Goal: Complete application form

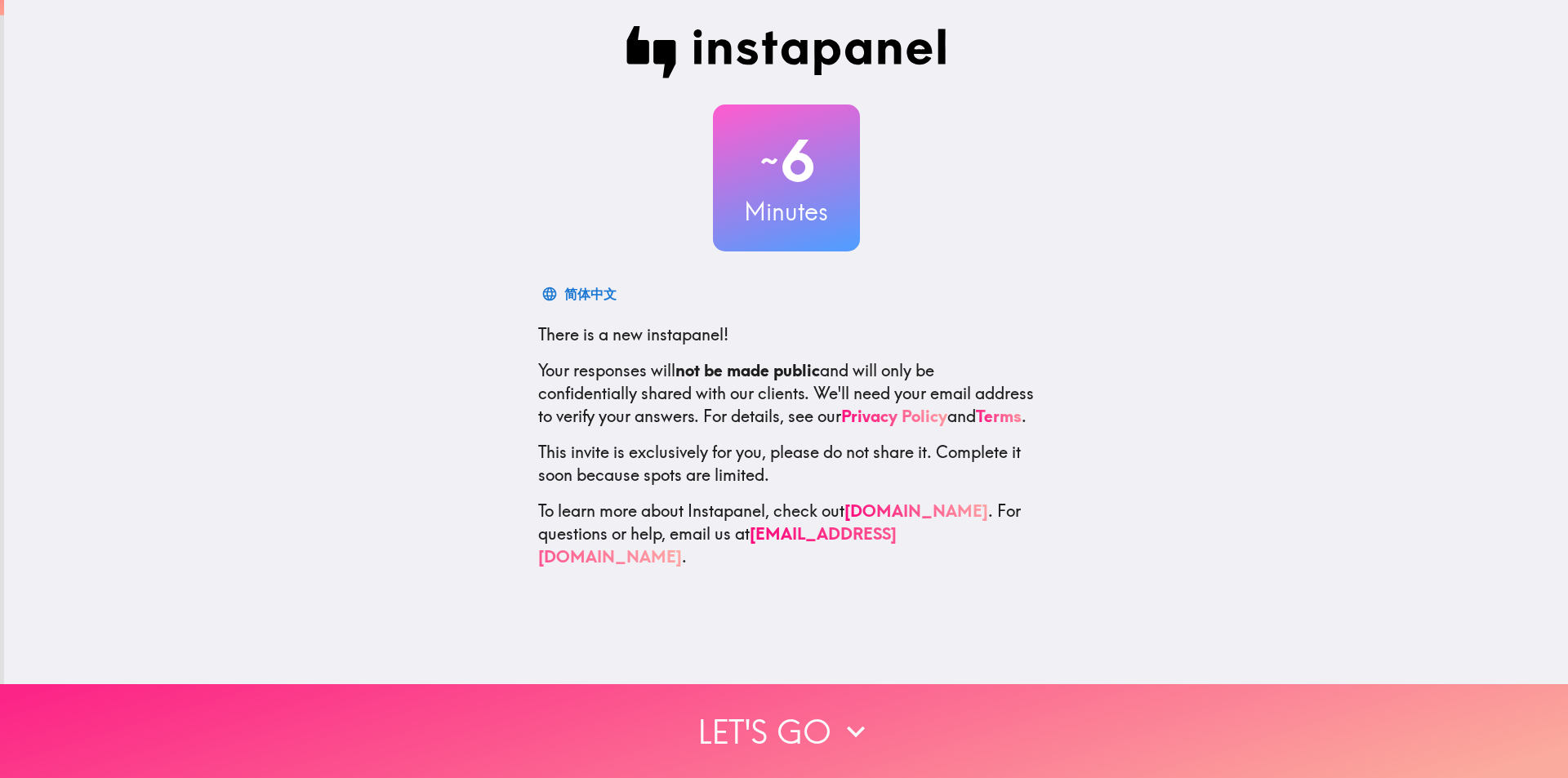
click at [839, 714] on icon "button" at bounding box center [855, 731] width 36 height 36
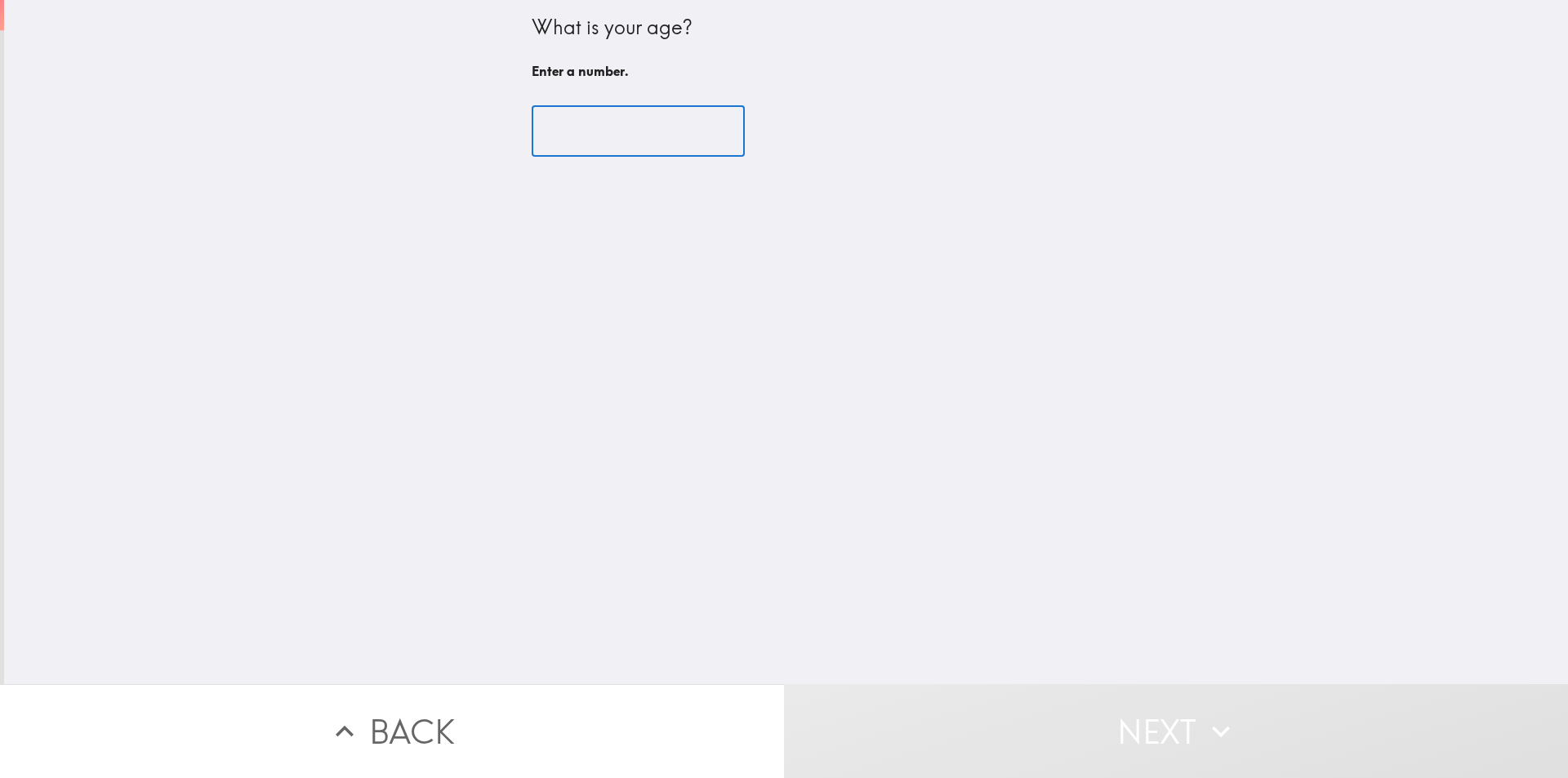
click at [655, 126] on input "number" at bounding box center [637, 131] width 213 height 50
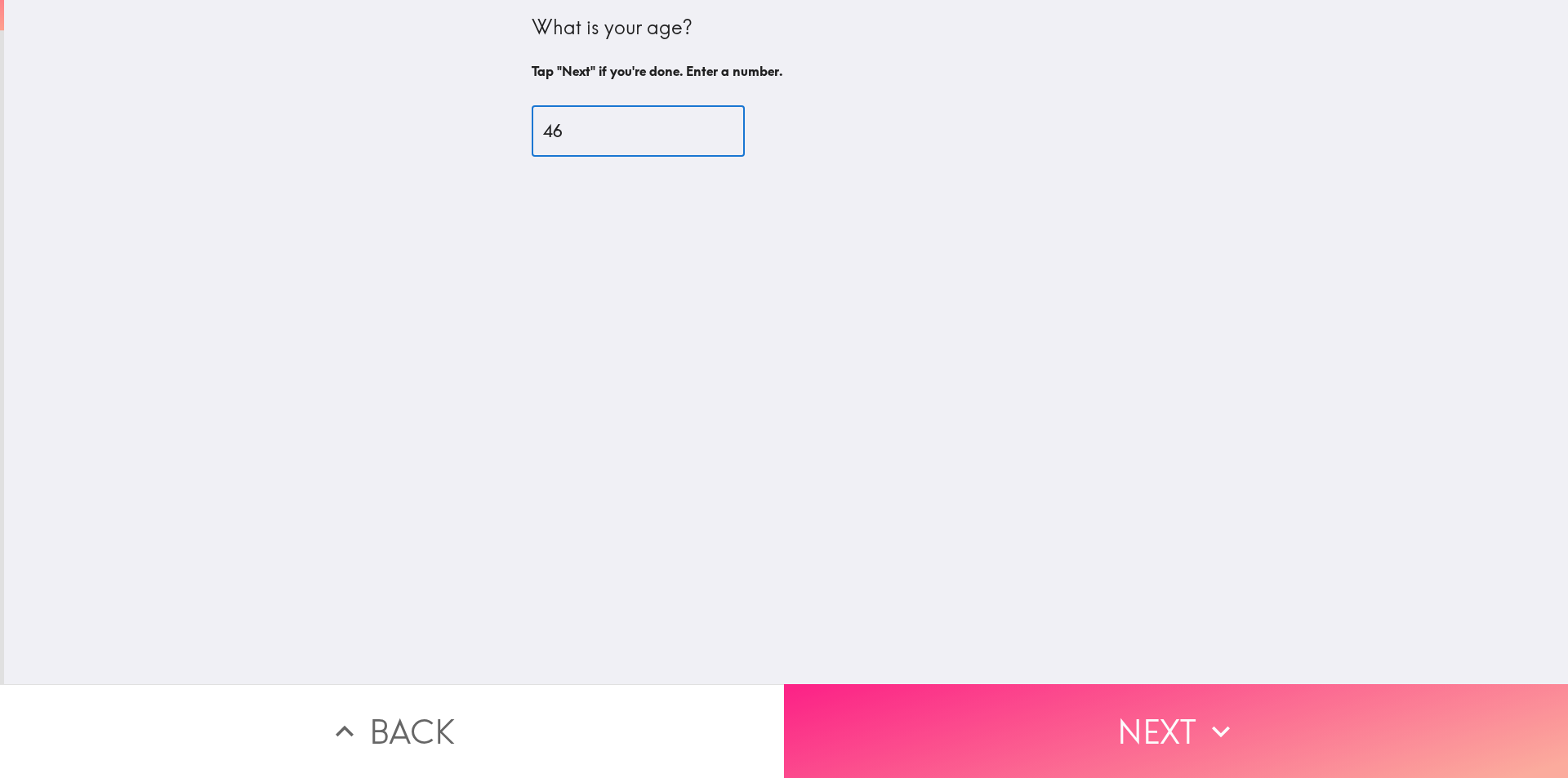
type input "46"
click at [1061, 700] on button "Next" at bounding box center [1176, 731] width 784 height 94
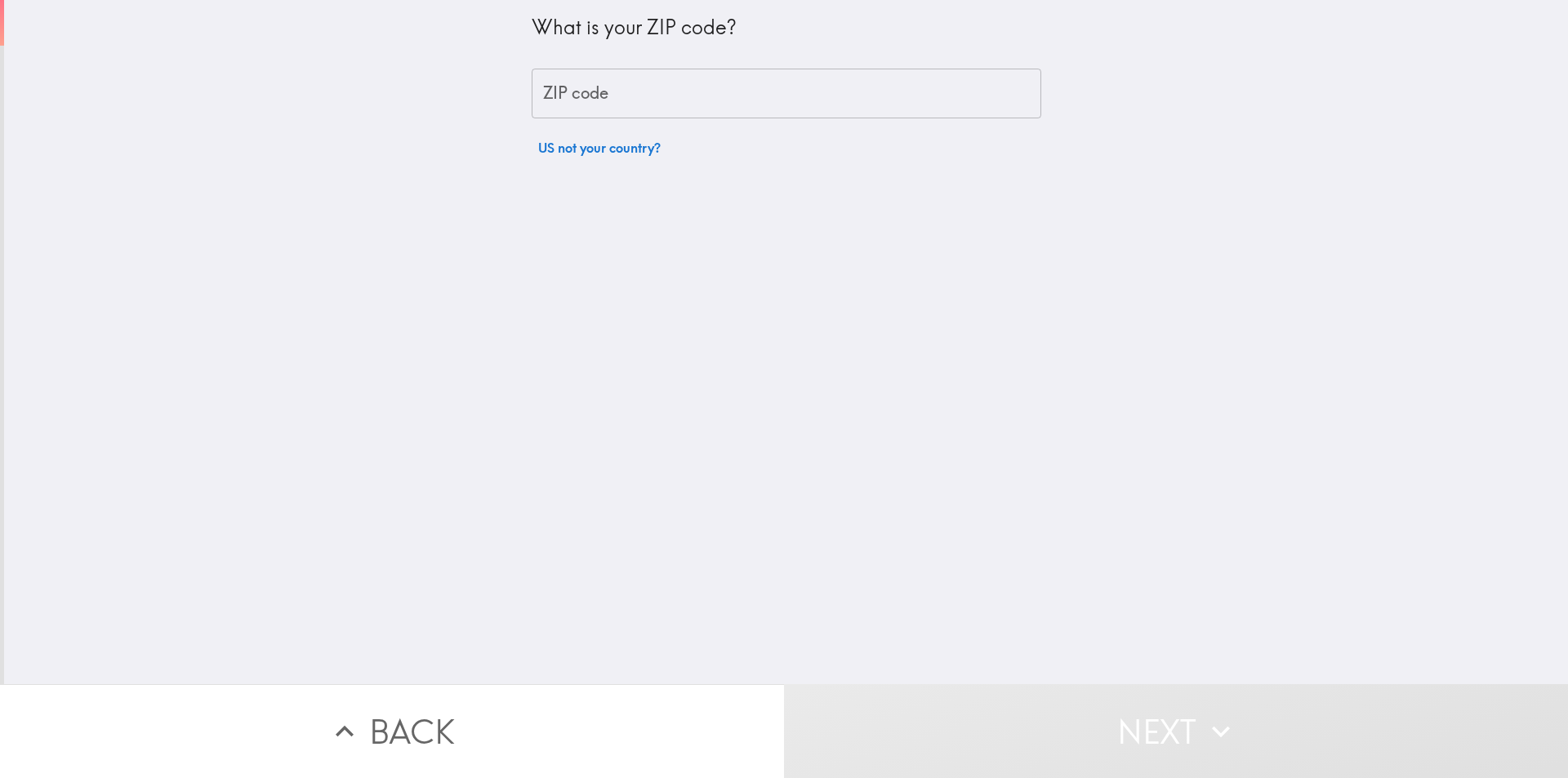
click at [621, 98] on input "ZIP code" at bounding box center [786, 94] width 510 height 50
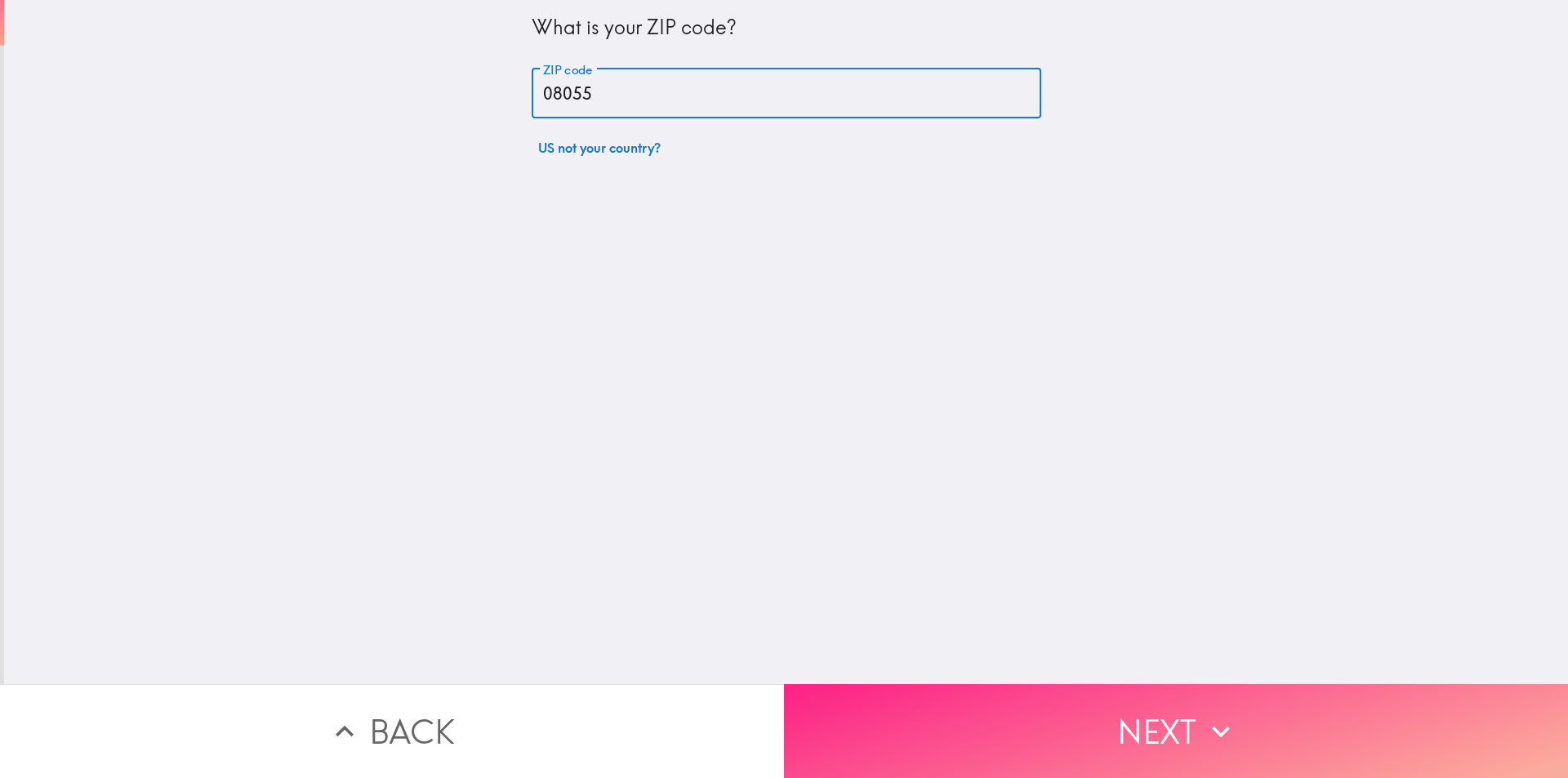
type input "08055"
click at [1190, 734] on button "Next" at bounding box center [1176, 731] width 784 height 94
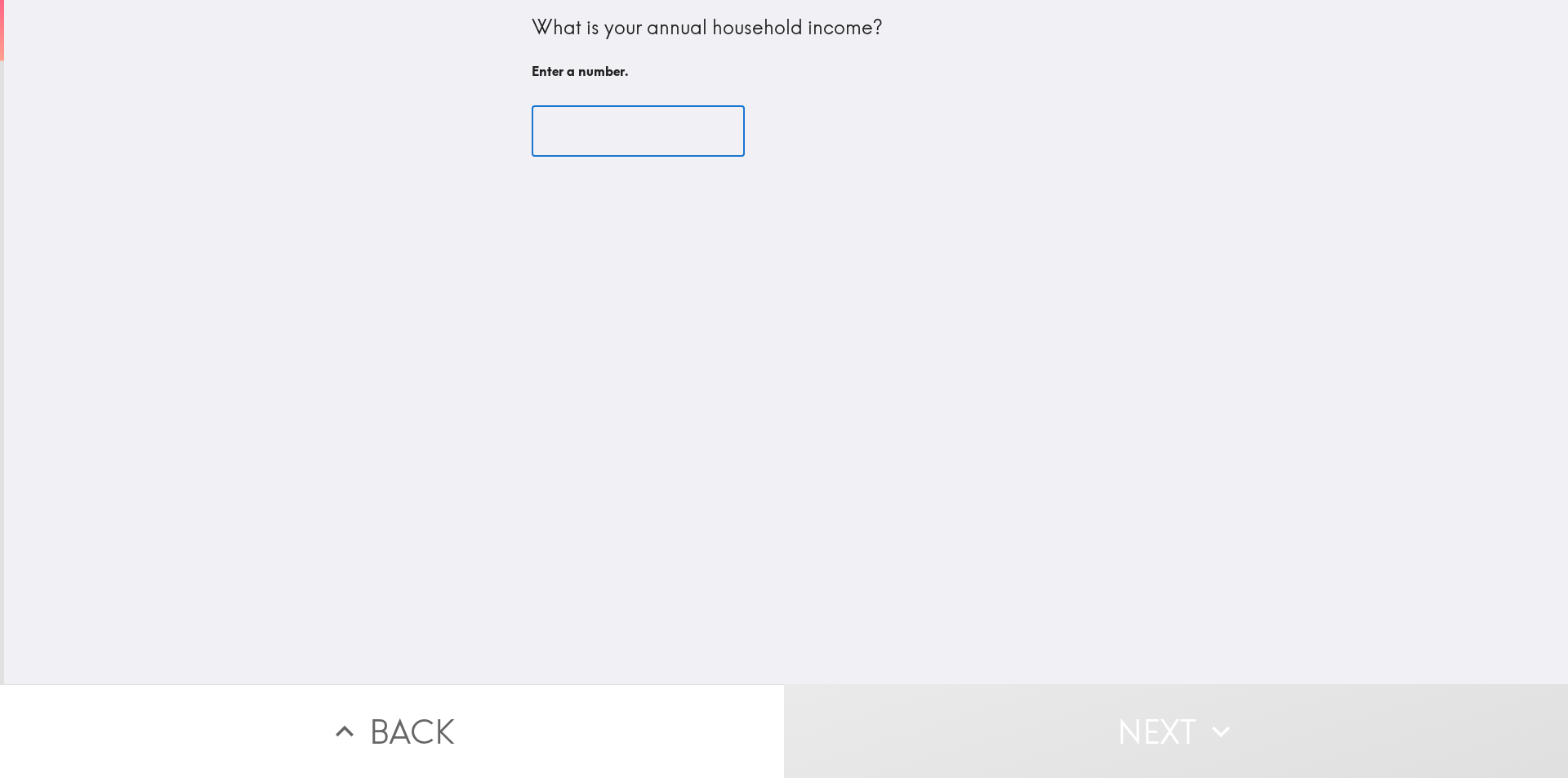
click at [573, 128] on input "number" at bounding box center [637, 131] width 213 height 50
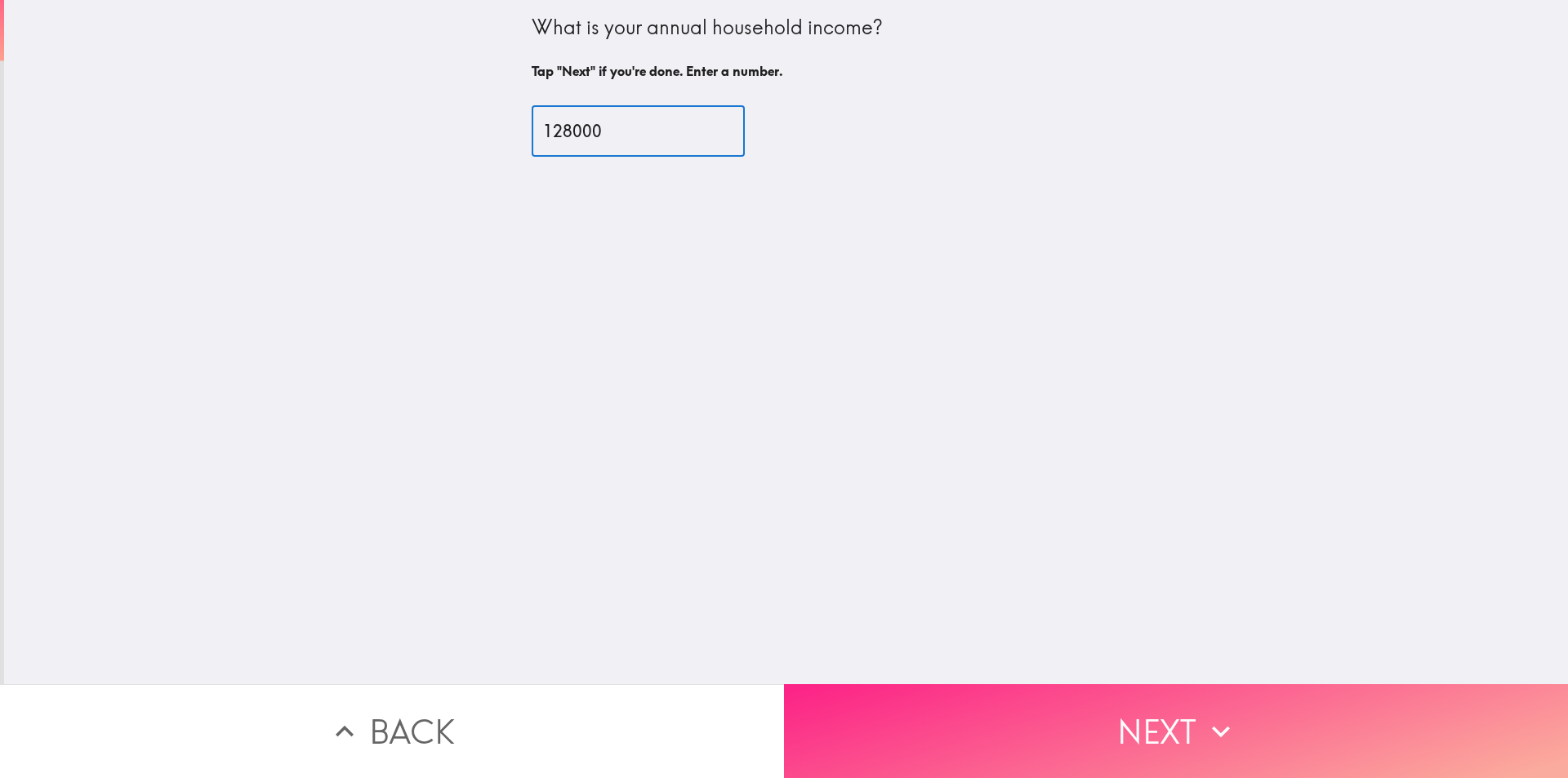
type input "128000"
click at [1095, 727] on button "Next" at bounding box center [1176, 731] width 784 height 94
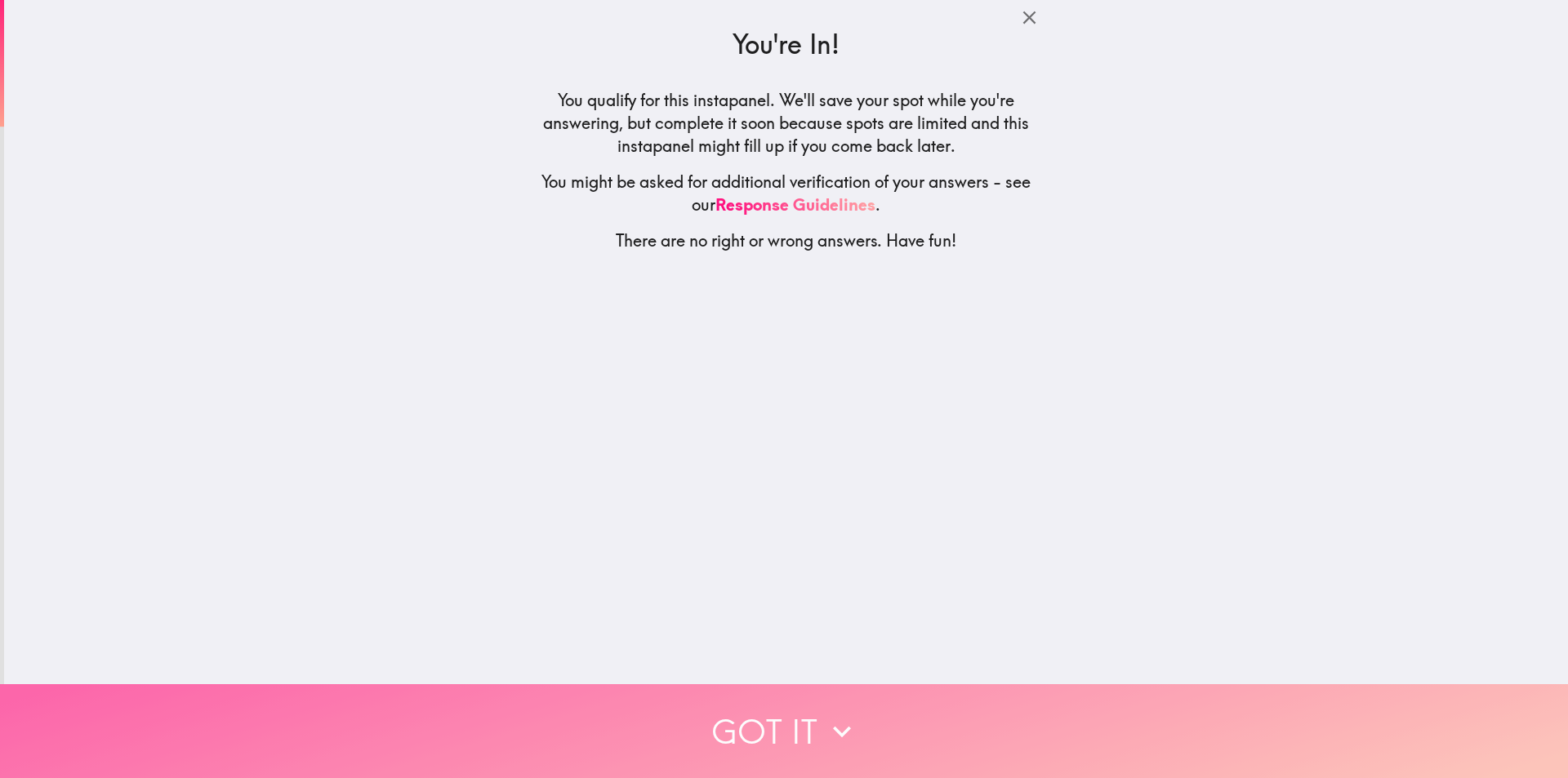
click at [835, 713] on icon "button" at bounding box center [841, 731] width 36 height 36
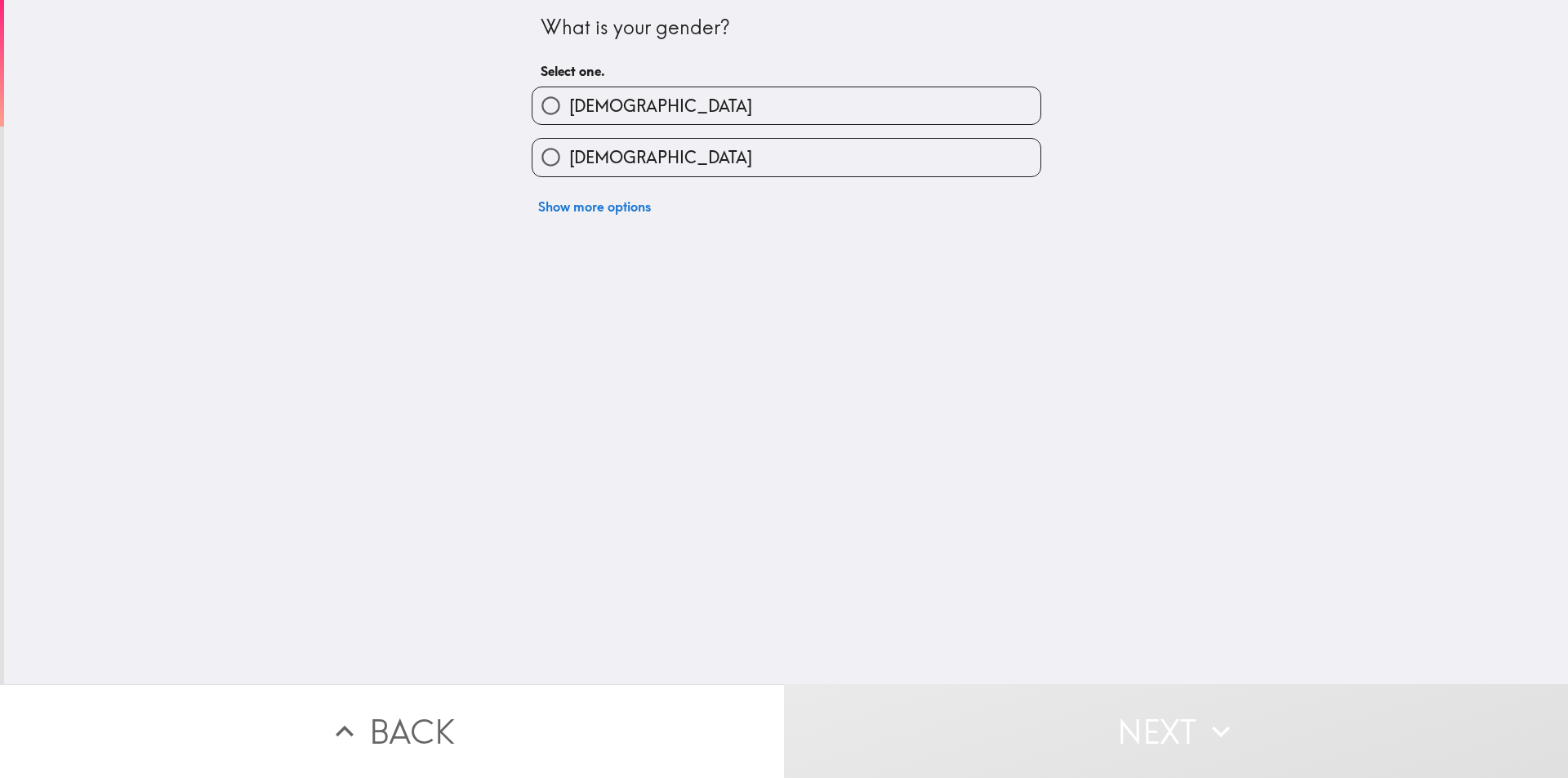
click at [542, 153] on input "[DEMOGRAPHIC_DATA]" at bounding box center [551, 157] width 36 height 36
radio input "true"
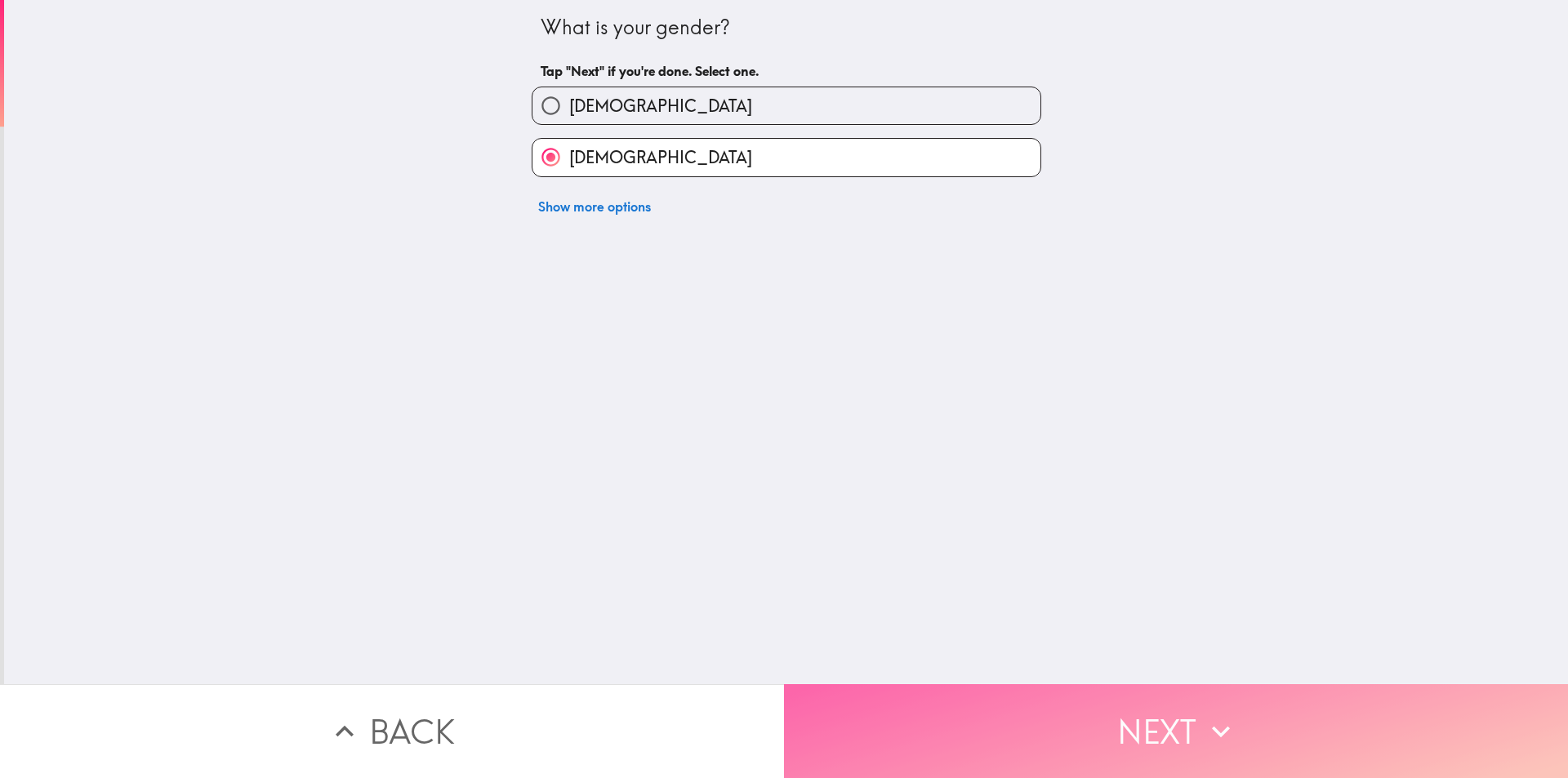
click at [1086, 744] on button "Next" at bounding box center [1176, 731] width 784 height 94
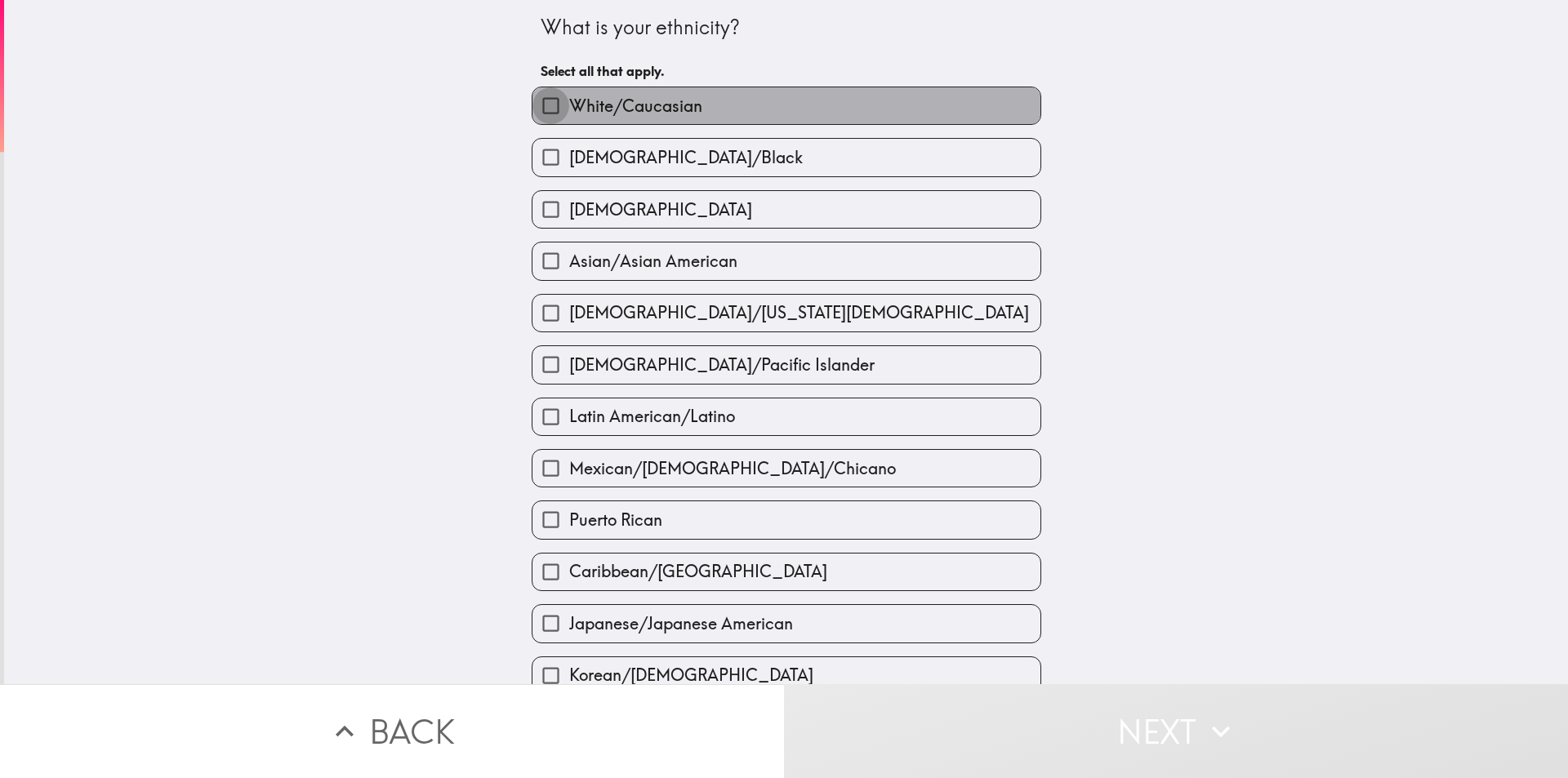
click at [540, 101] on input "White/Caucasian" at bounding box center [551, 106] width 36 height 36
checkbox input "true"
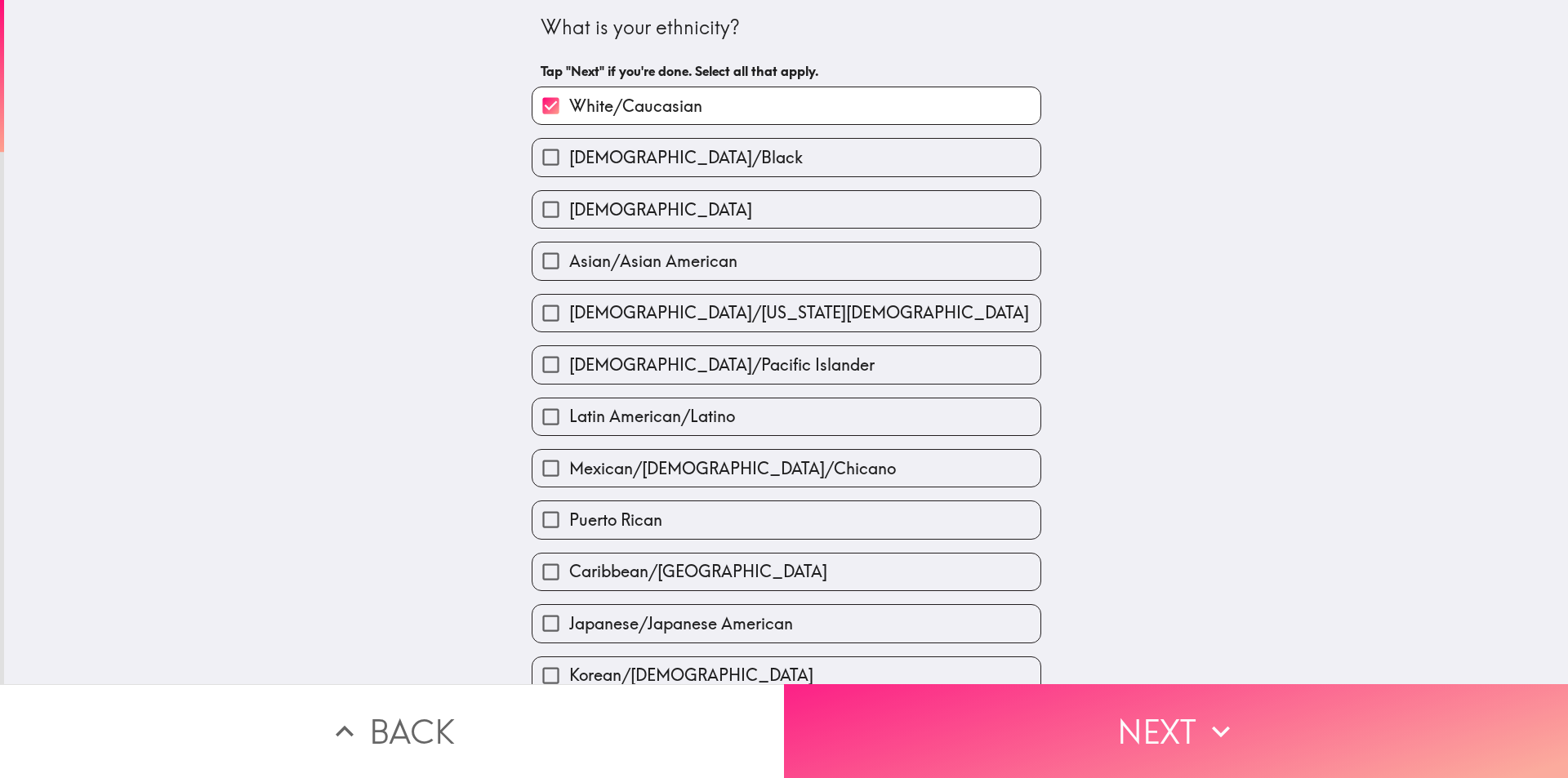
click at [1086, 708] on button "Next" at bounding box center [1176, 731] width 784 height 94
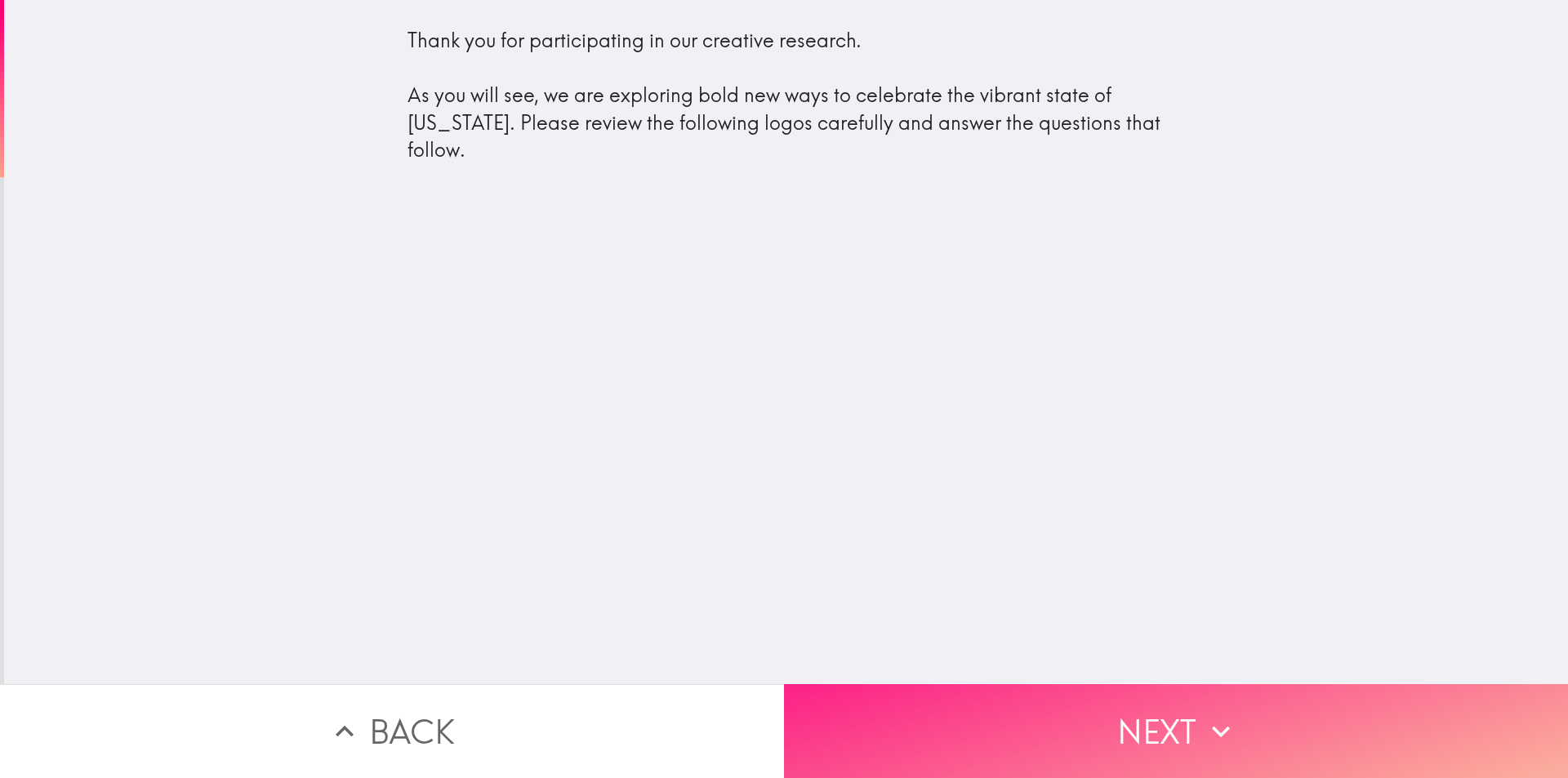
click at [1075, 724] on button "Next" at bounding box center [1176, 731] width 784 height 94
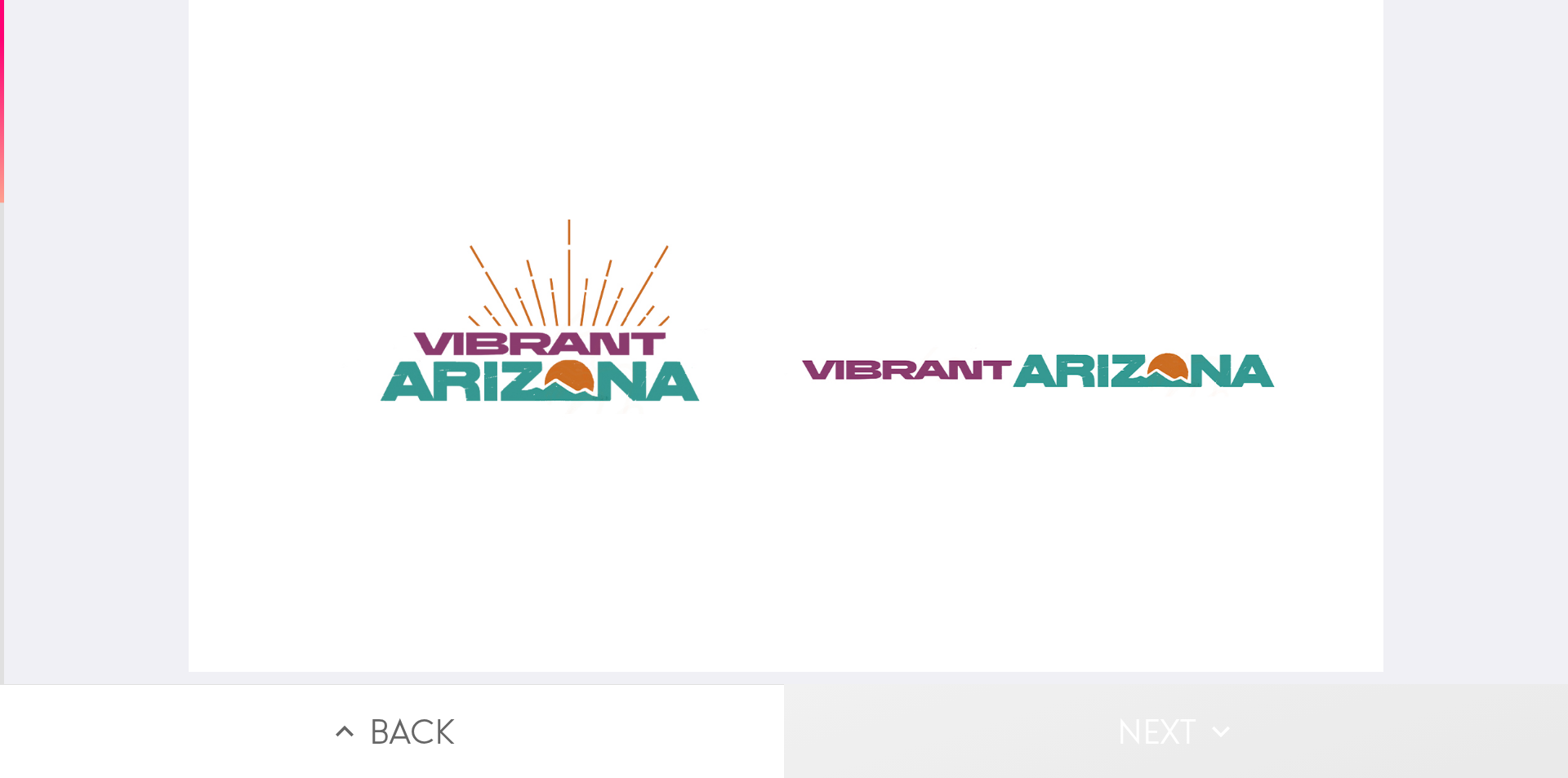
click at [1214, 719] on icon "button" at bounding box center [1220, 731] width 36 height 36
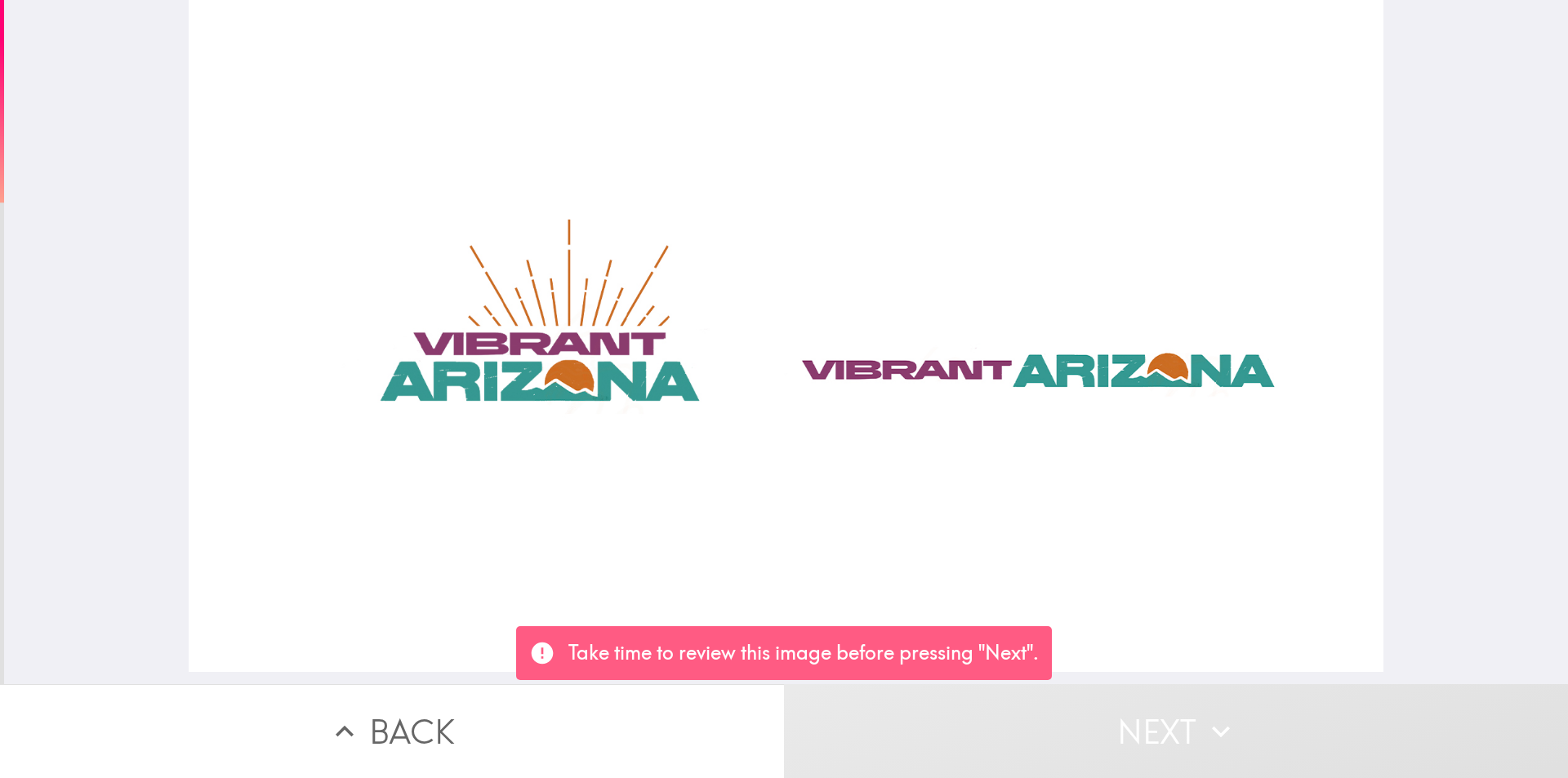
click at [1200, 566] on div at bounding box center [786, 336] width 1195 height 672
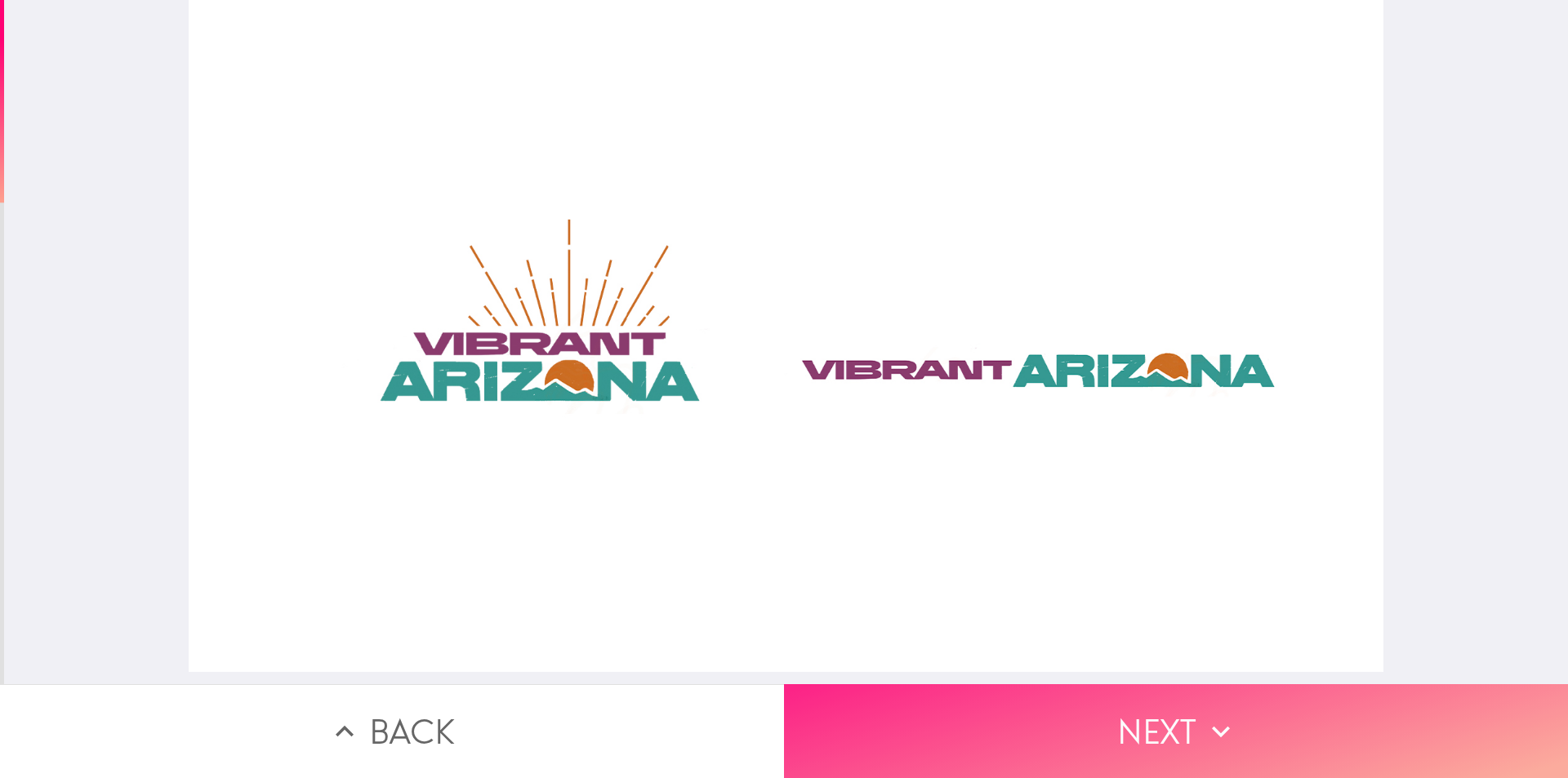
click at [1350, 718] on button "Next" at bounding box center [1176, 731] width 784 height 94
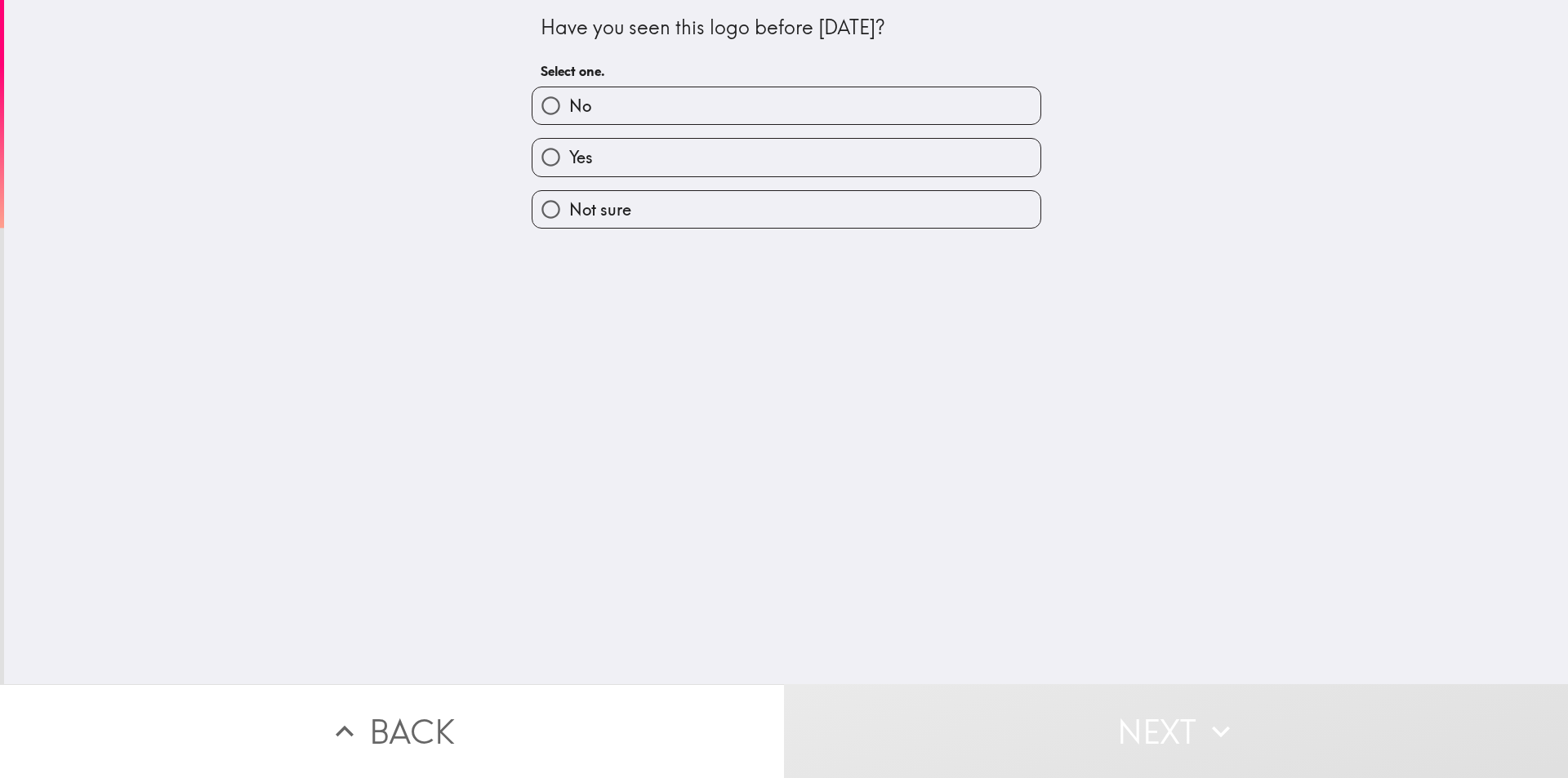
click at [539, 214] on input "Not sure" at bounding box center [551, 209] width 36 height 36
radio input "true"
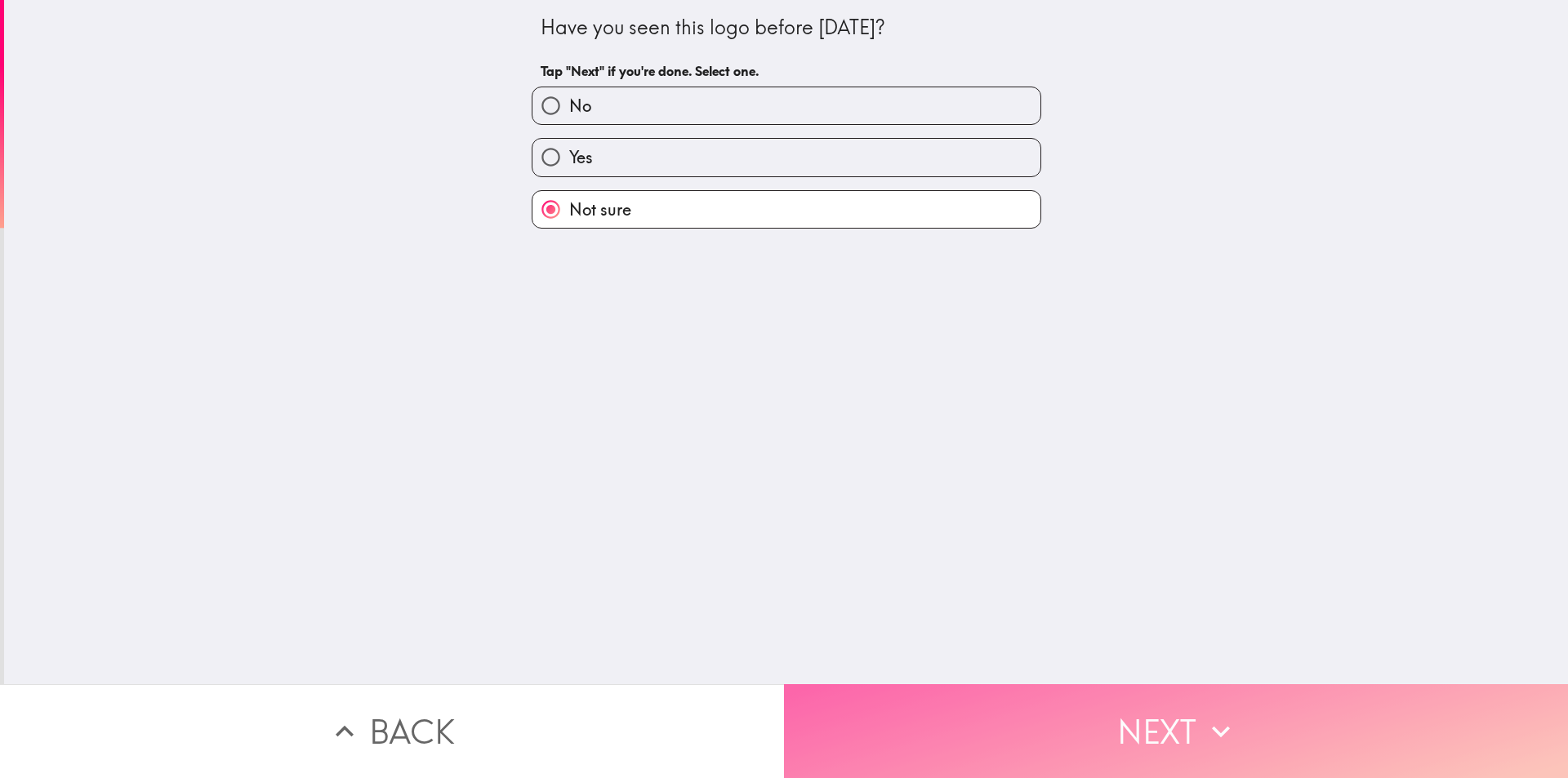
click at [1397, 713] on button "Next" at bounding box center [1176, 731] width 784 height 94
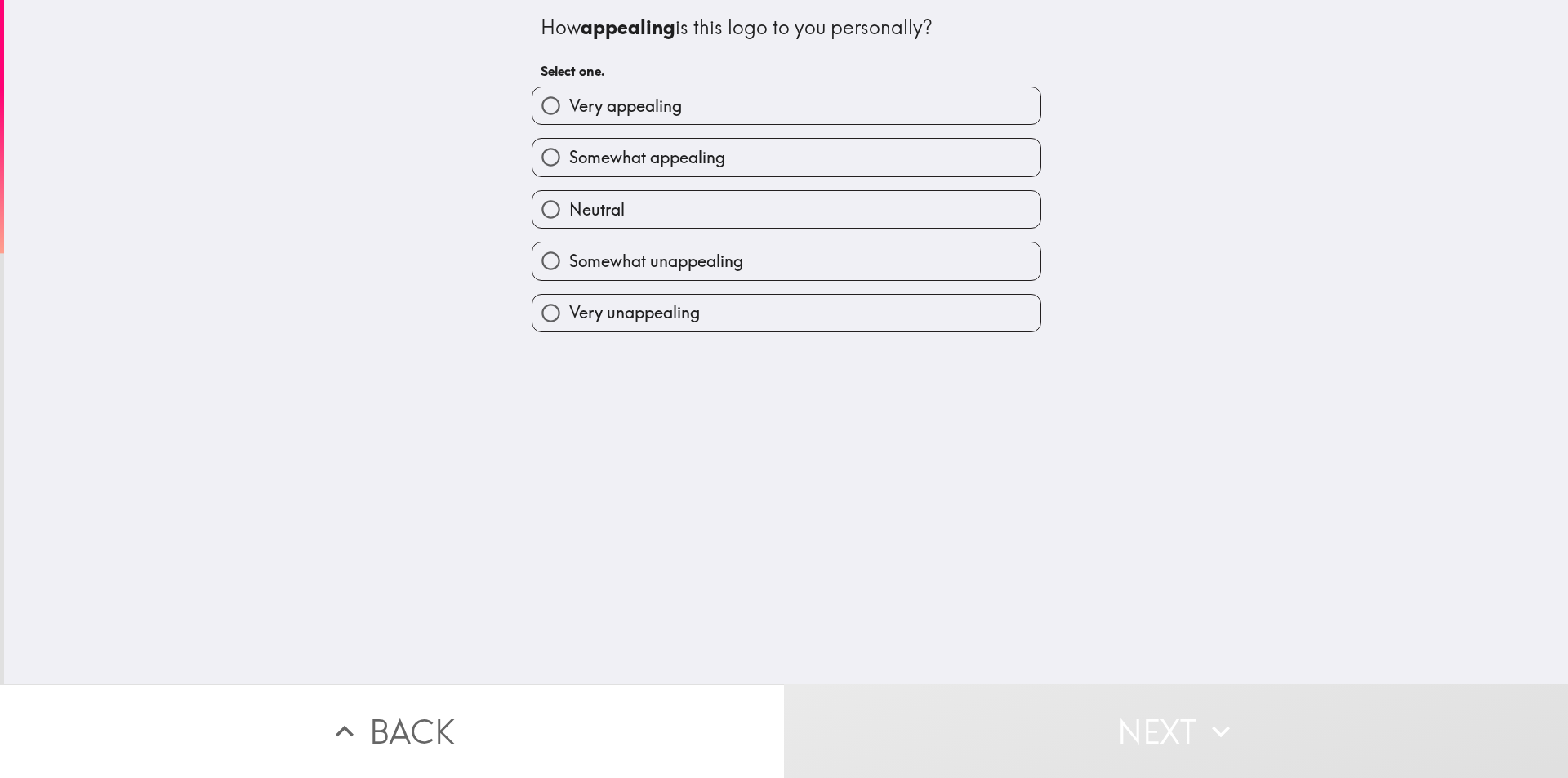
click at [537, 105] on input "Very appealing" at bounding box center [551, 106] width 36 height 36
radio input "true"
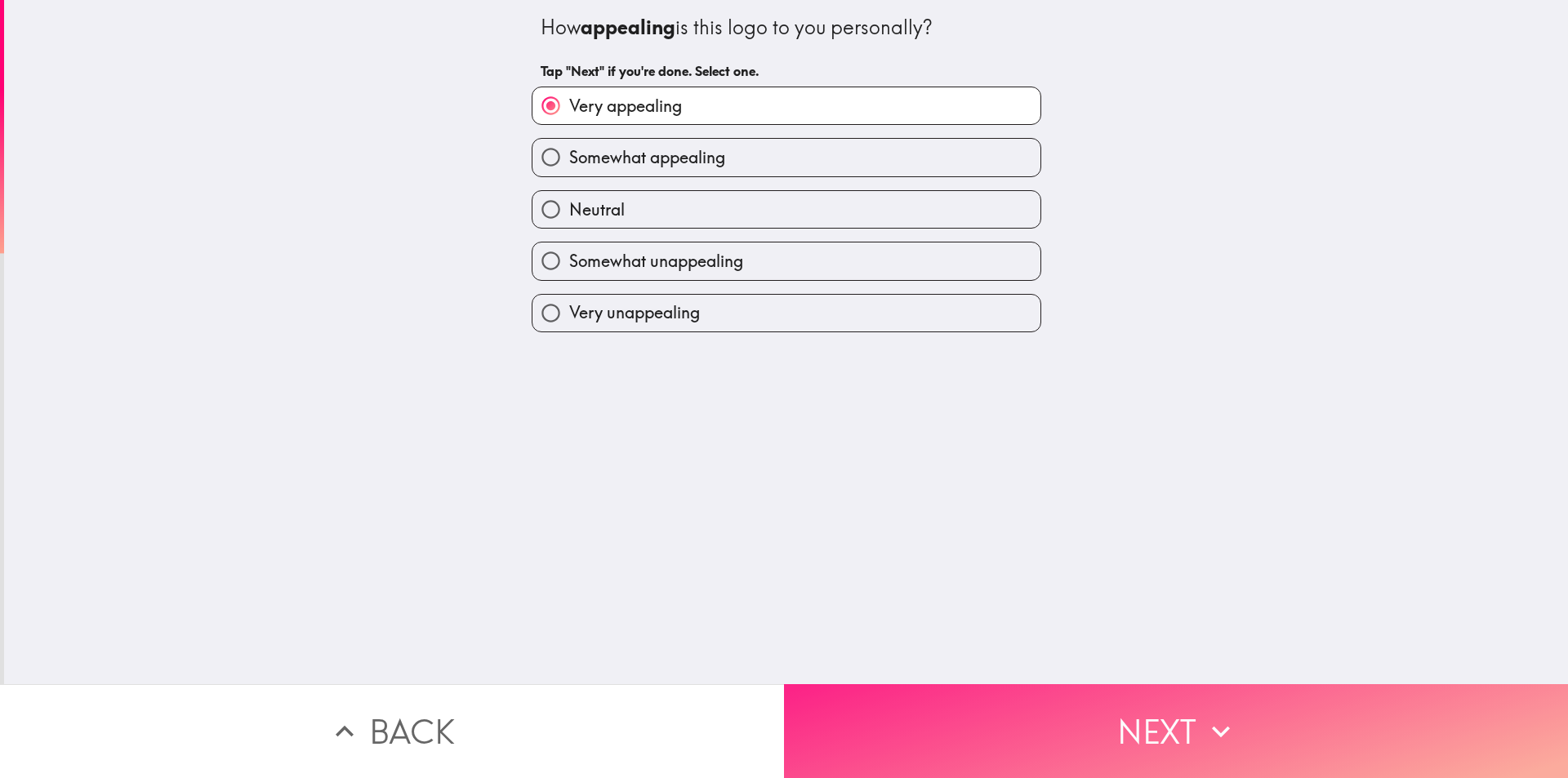
click at [1241, 743] on button "Next" at bounding box center [1176, 731] width 784 height 94
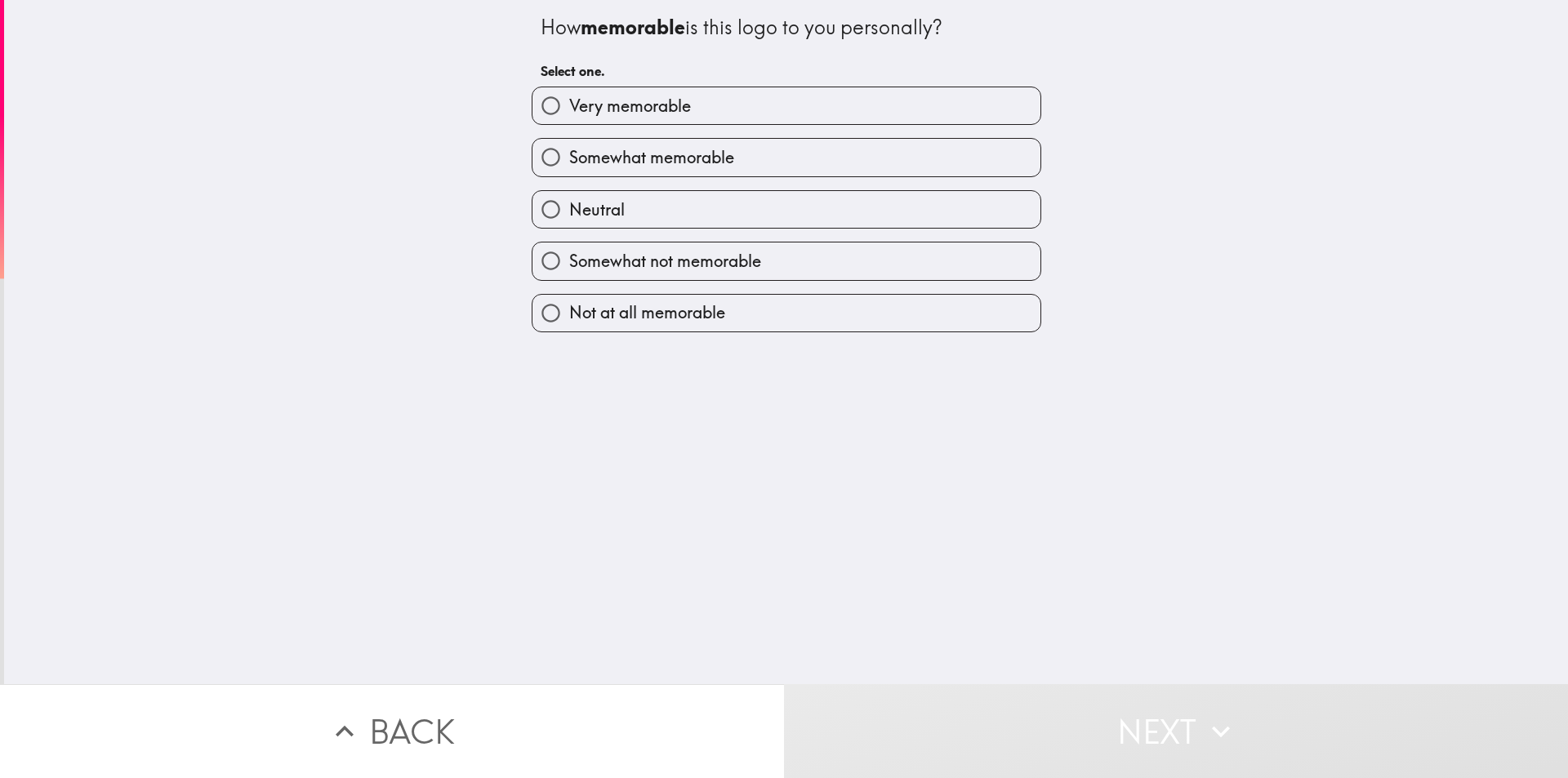
click at [541, 156] on input "Somewhat memorable" at bounding box center [551, 157] width 36 height 36
radio input "true"
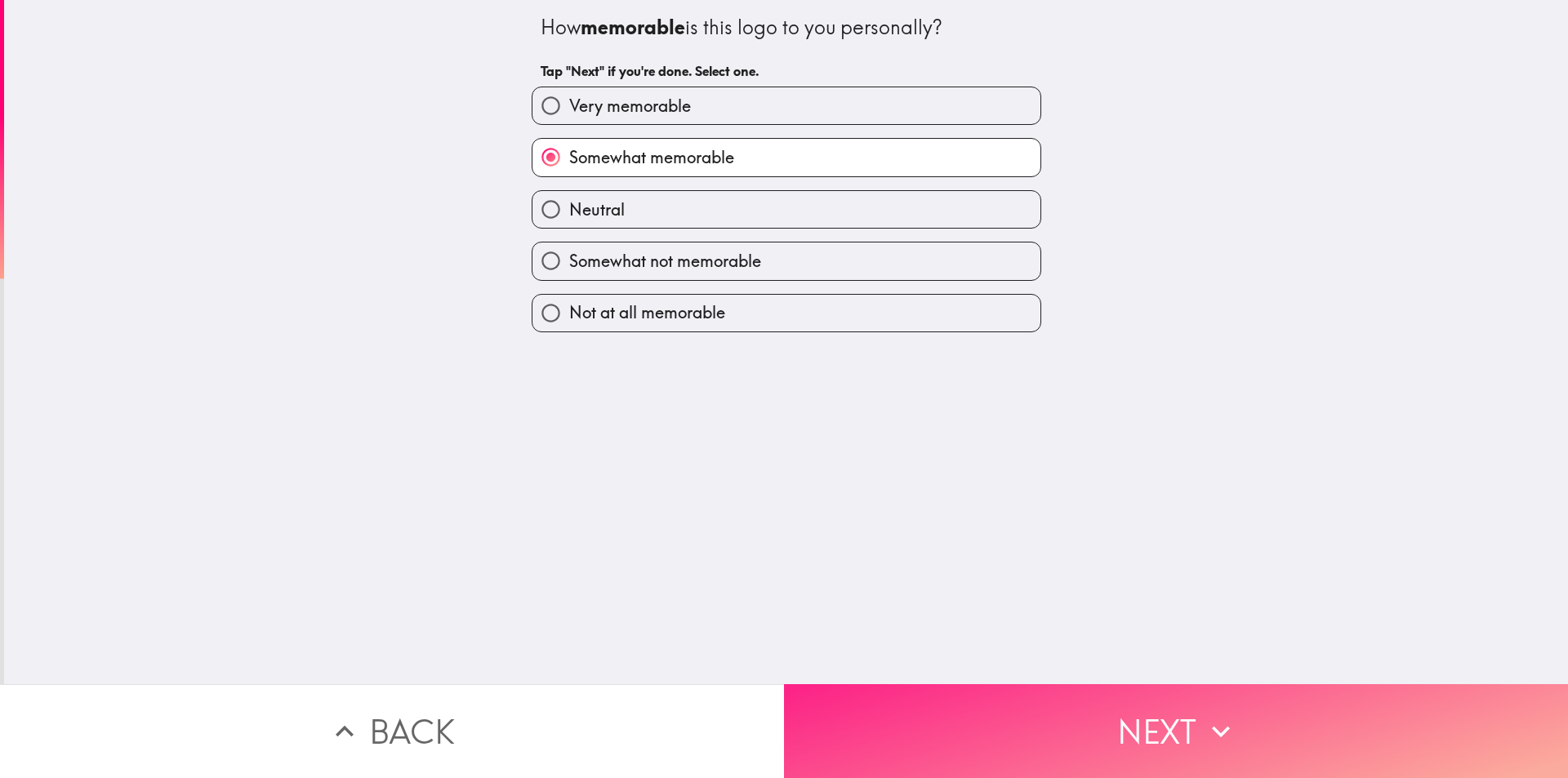
click at [1206, 713] on icon "button" at bounding box center [1220, 731] width 36 height 36
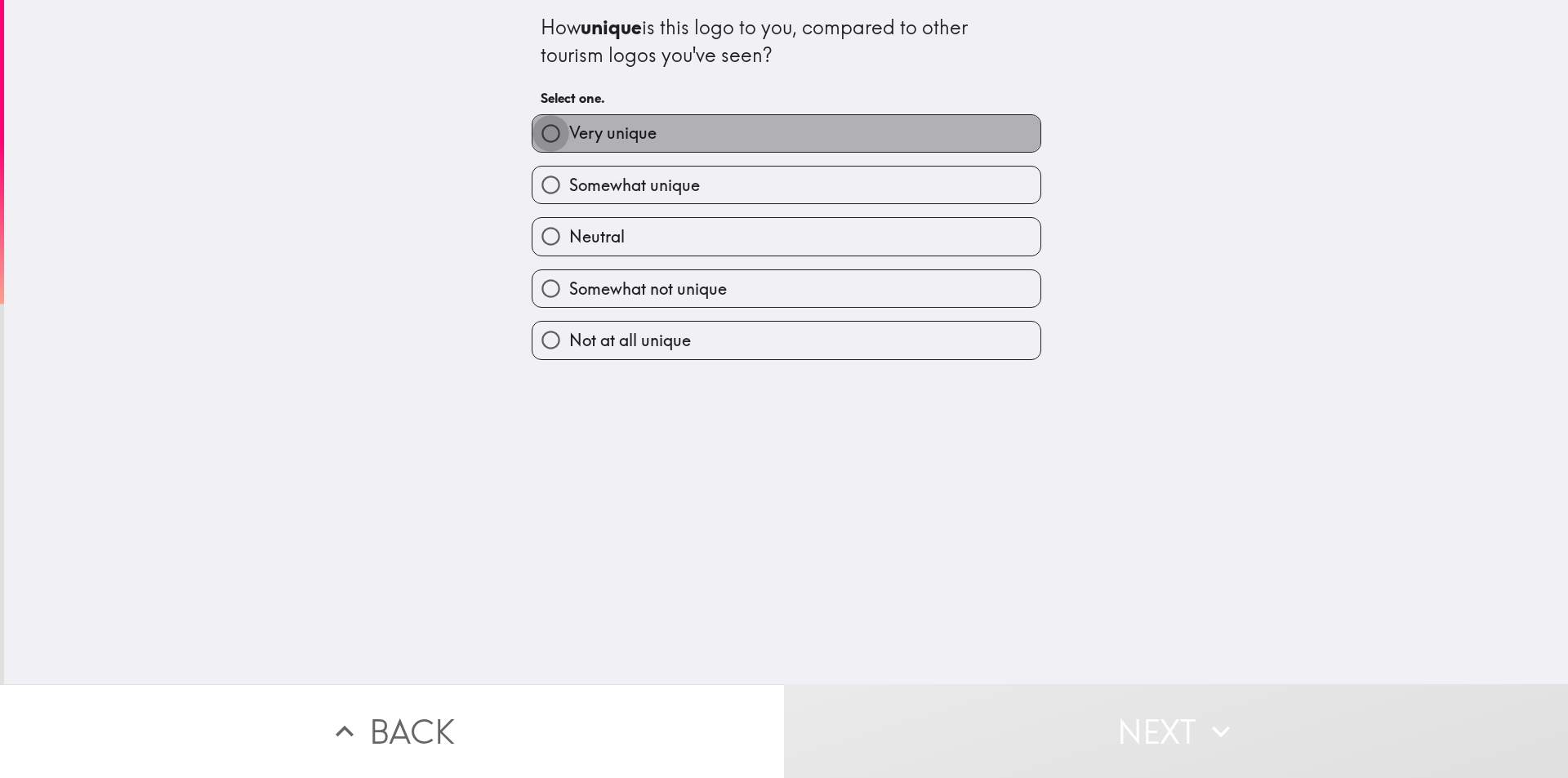
click at [538, 131] on input "Very unique" at bounding box center [551, 133] width 36 height 36
radio input "true"
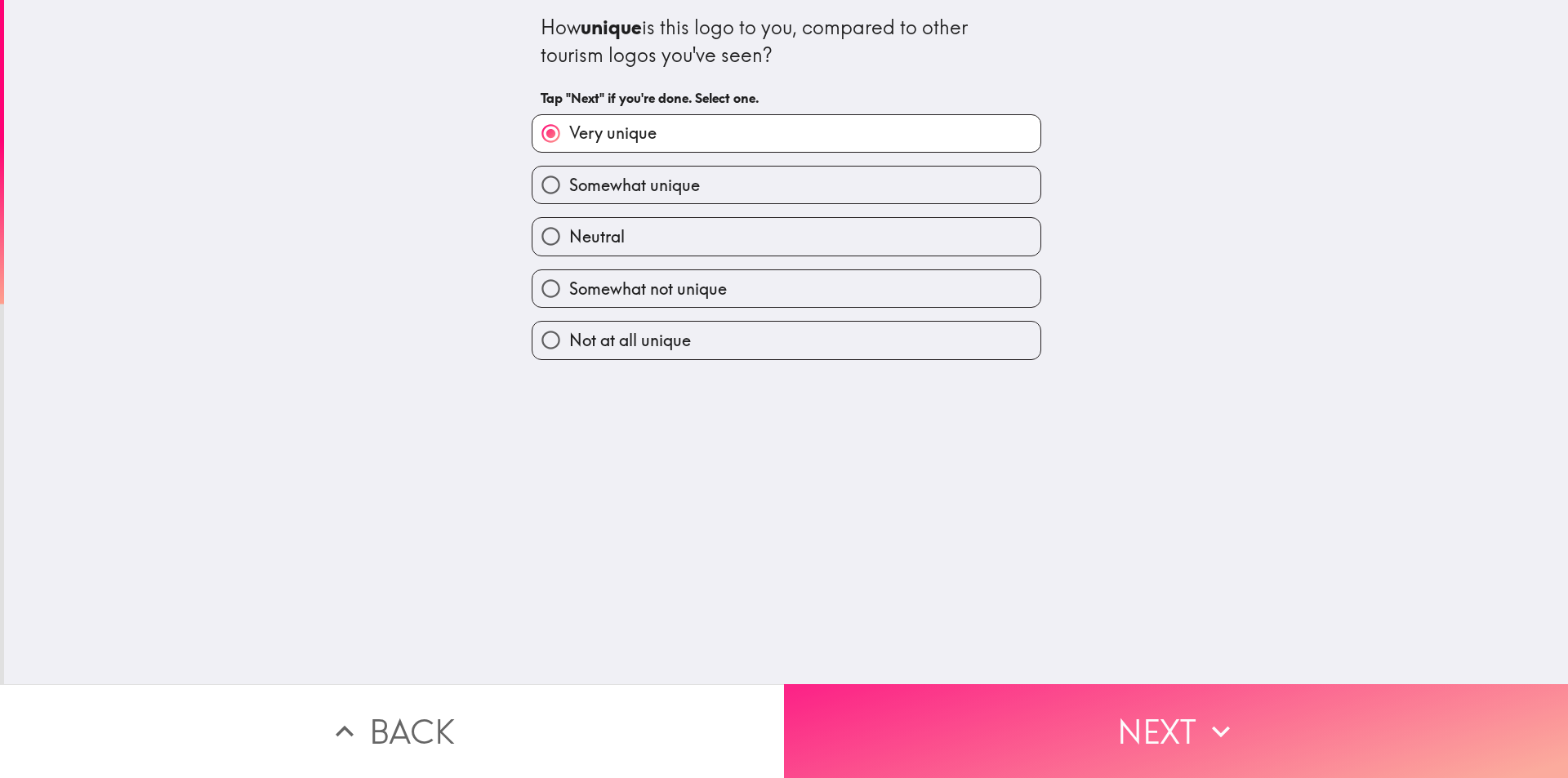
click at [1321, 765] on button "Next" at bounding box center [1176, 731] width 784 height 94
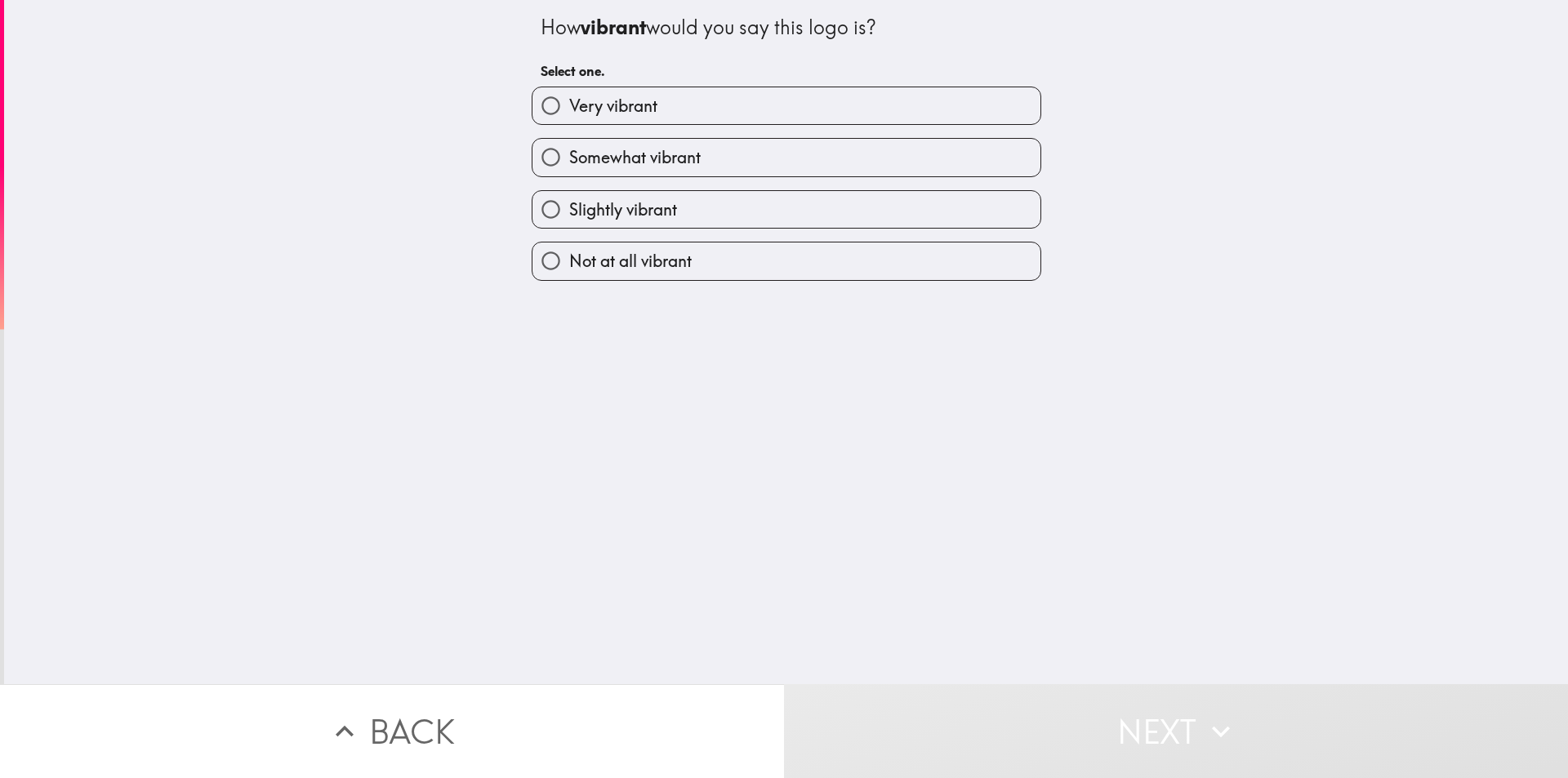
click at [536, 100] on input "Very vibrant" at bounding box center [551, 106] width 36 height 36
radio input "true"
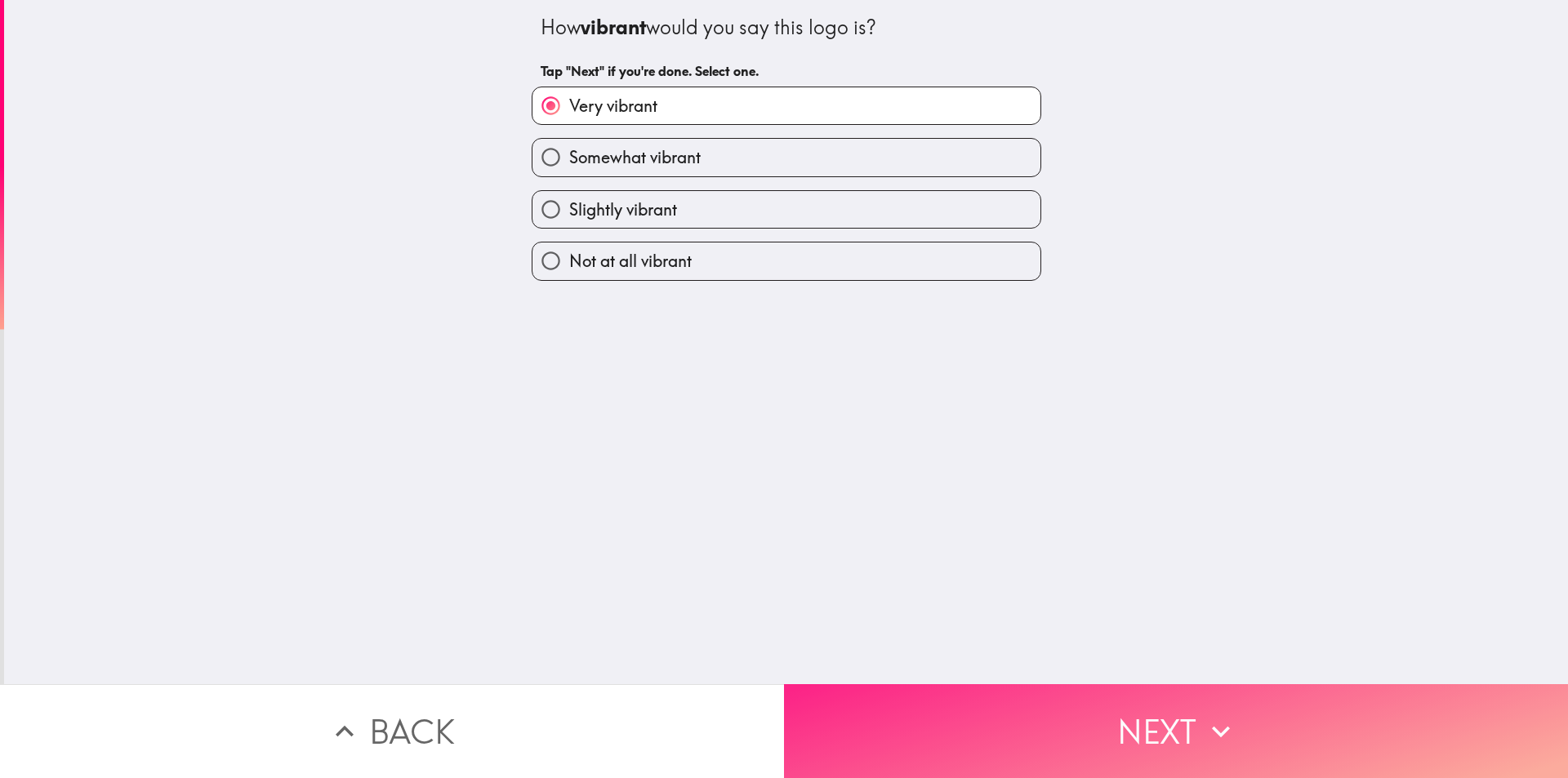
click at [1228, 713] on icon "button" at bounding box center [1220, 731] width 36 height 36
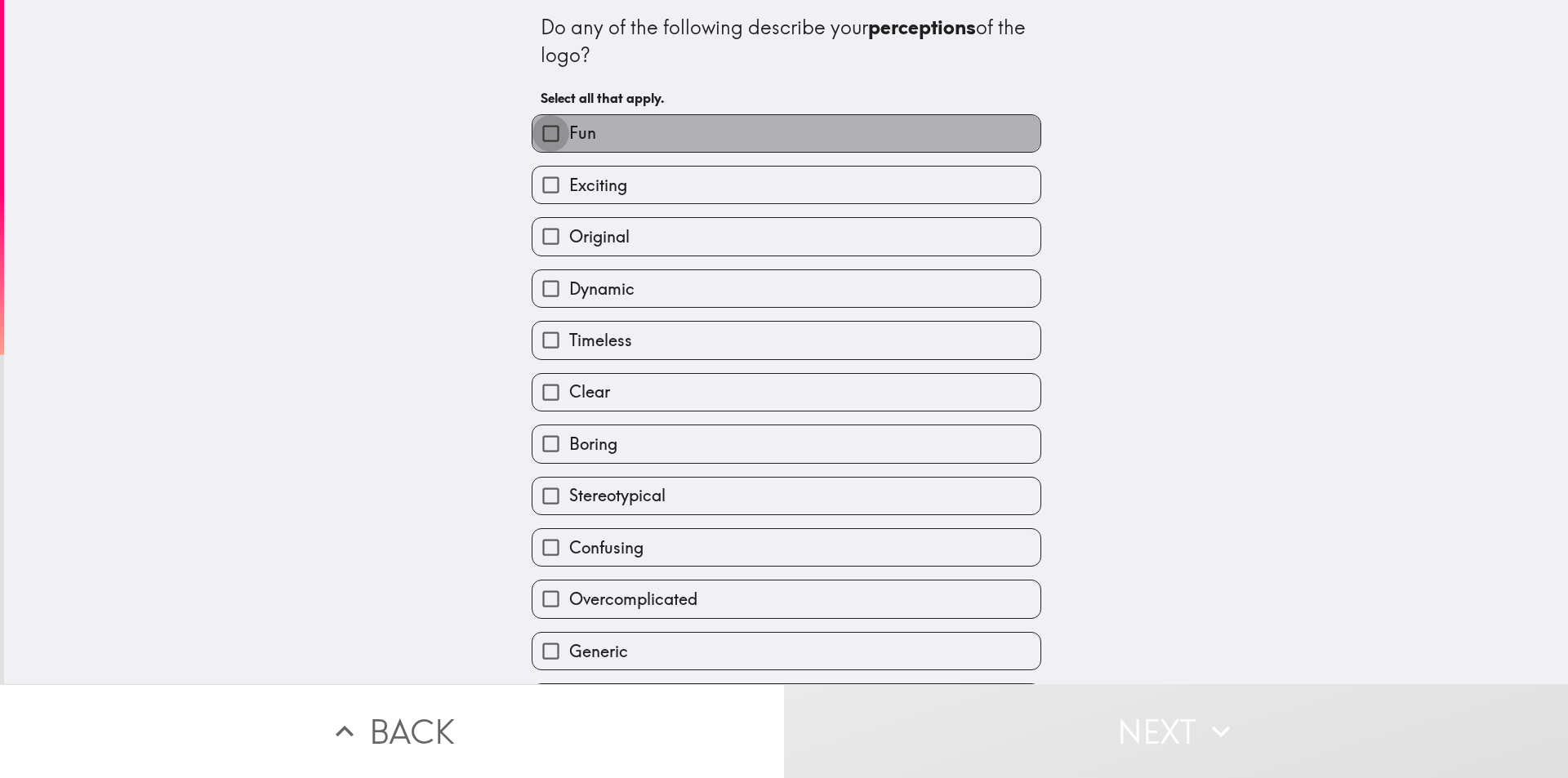
click at [536, 136] on input "Fun" at bounding box center [551, 133] width 36 height 36
checkbox input "true"
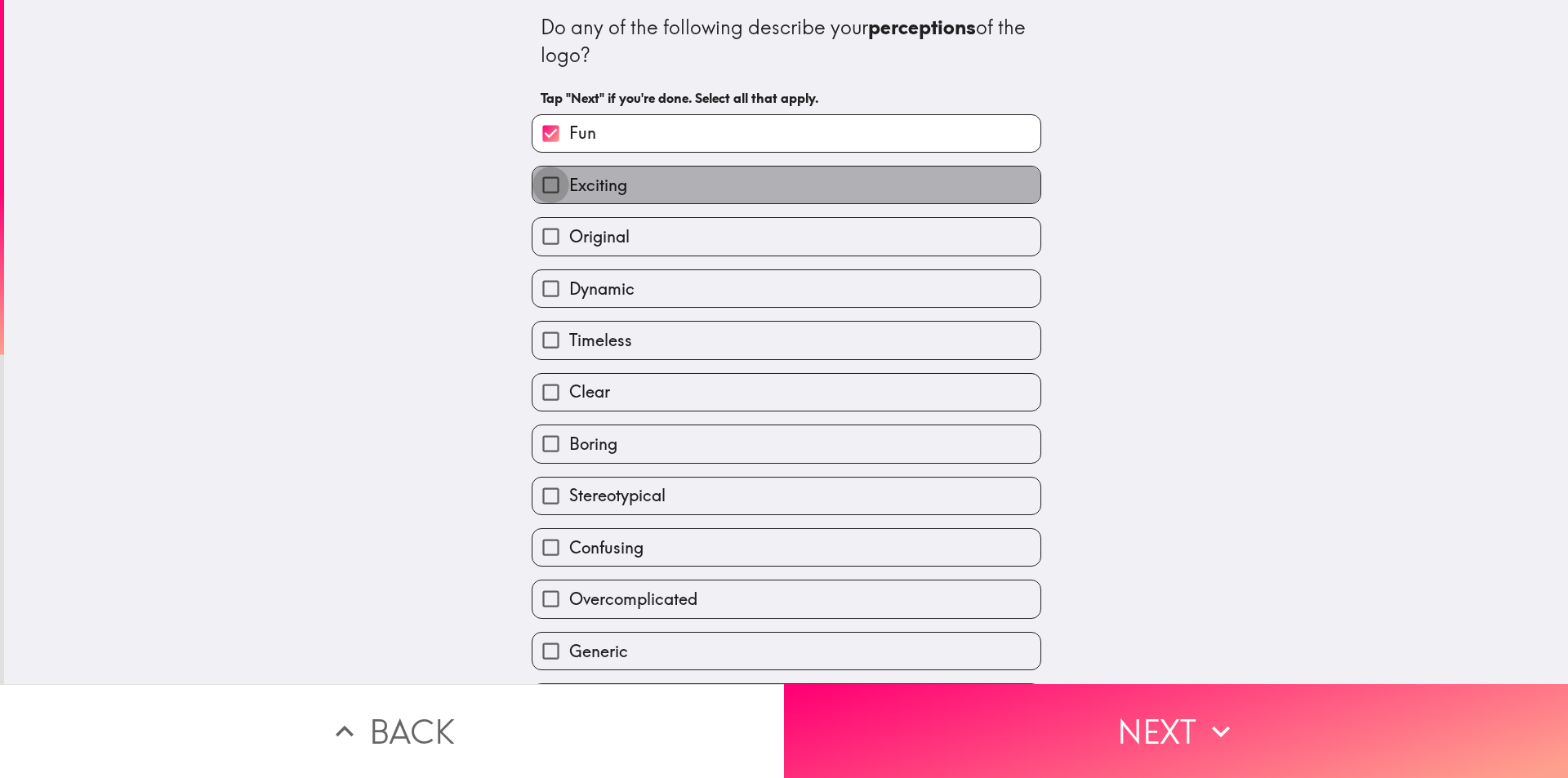
click at [546, 181] on input "Exciting" at bounding box center [551, 185] width 36 height 36
checkbox input "true"
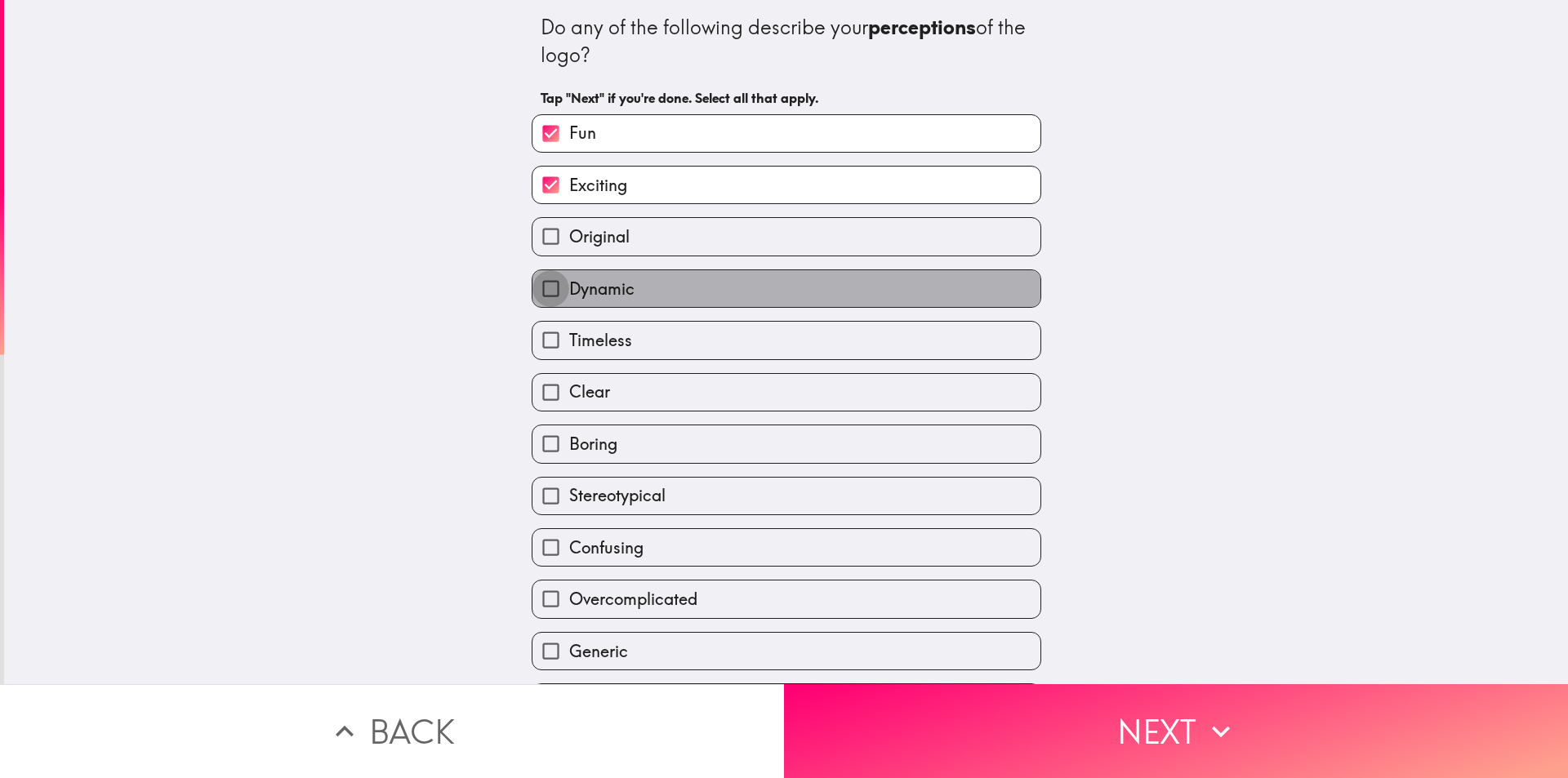
click at [532, 286] on input "Dynamic" at bounding box center [551, 289] width 36 height 36
checkbox input "true"
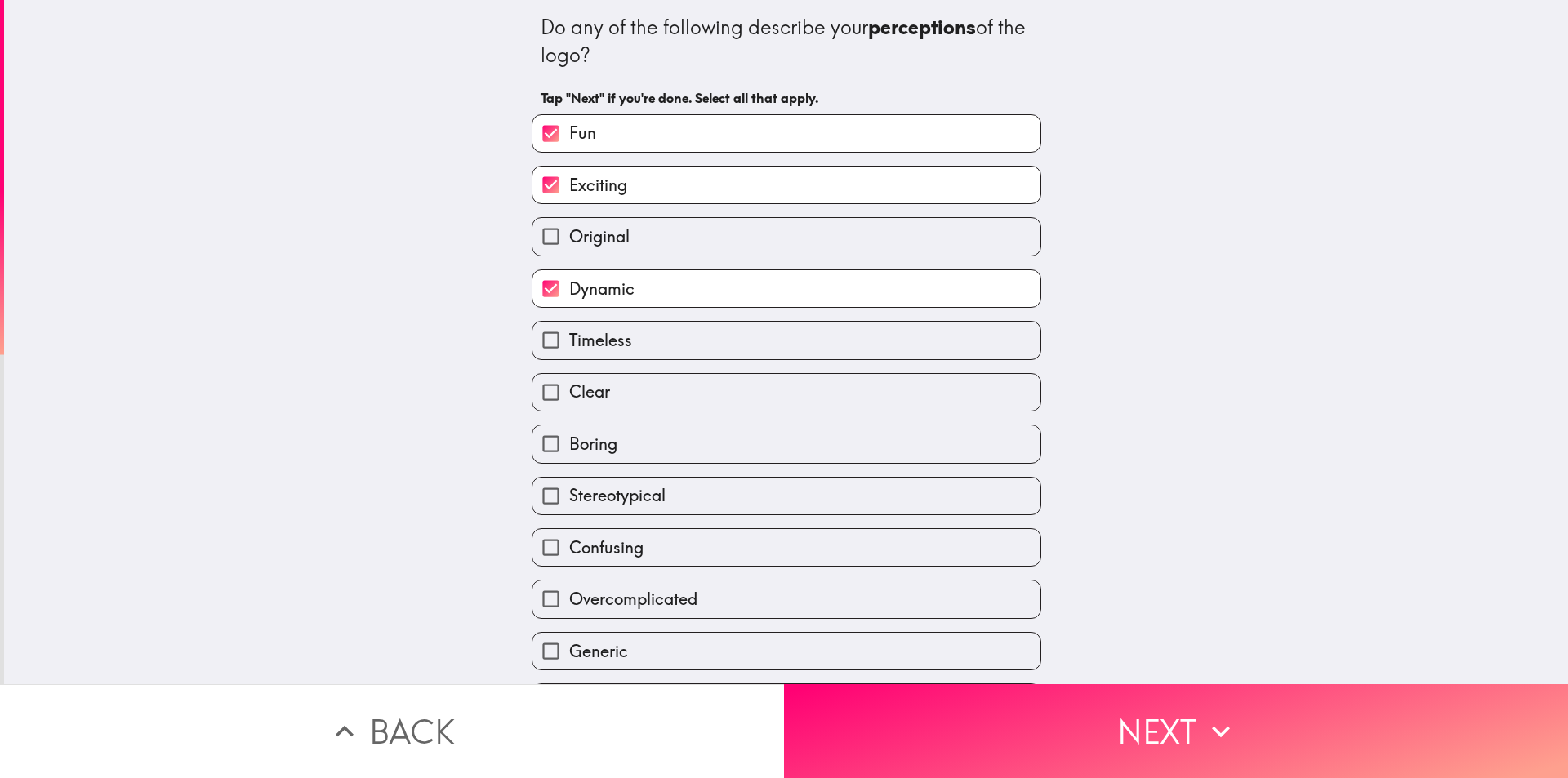
click at [534, 343] on input "Timeless" at bounding box center [551, 340] width 36 height 36
checkbox input "true"
click at [533, 238] on input "Original" at bounding box center [551, 236] width 36 height 36
checkbox input "true"
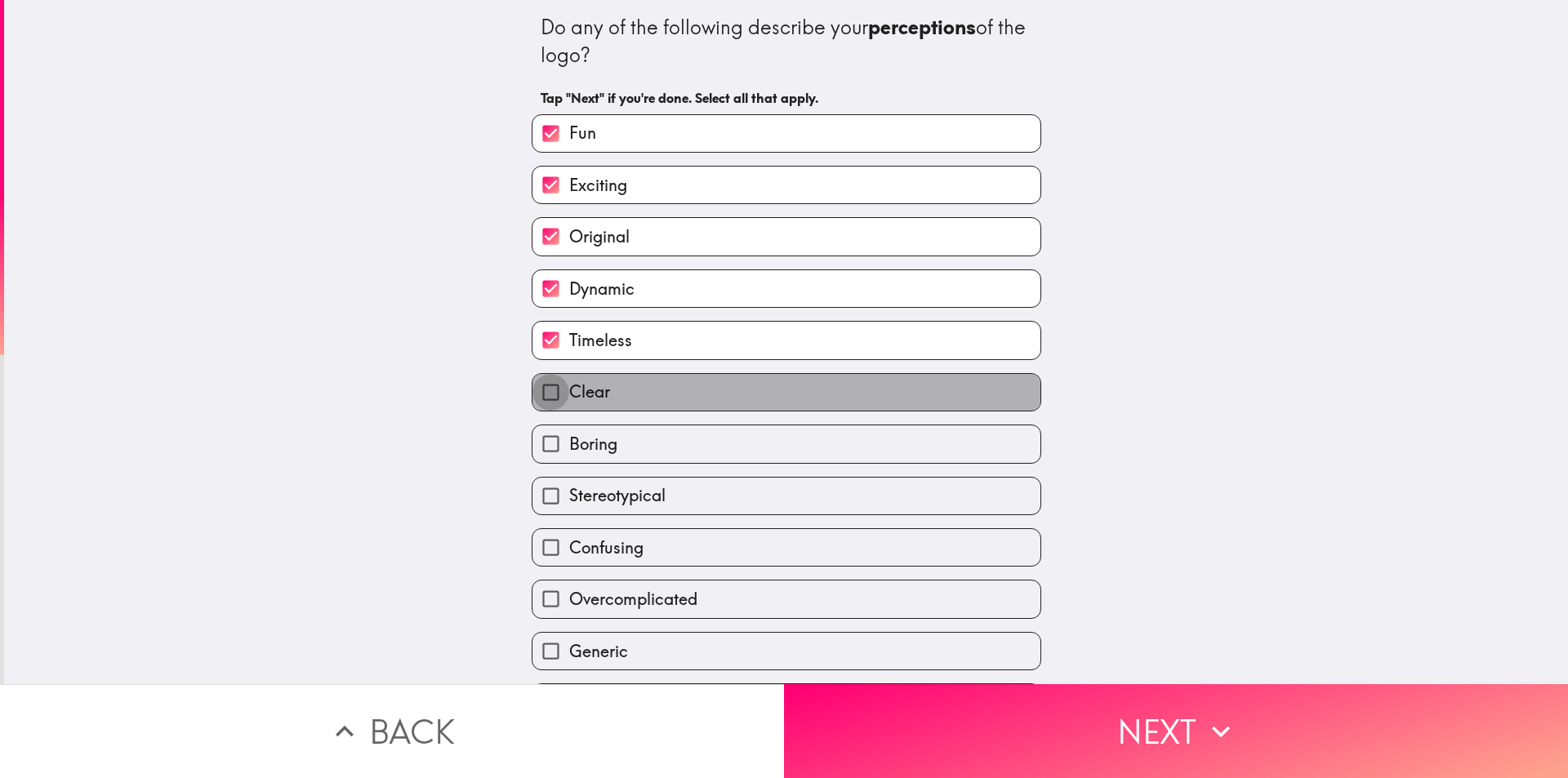
click at [535, 393] on input "Clear" at bounding box center [551, 392] width 36 height 36
checkbox input "true"
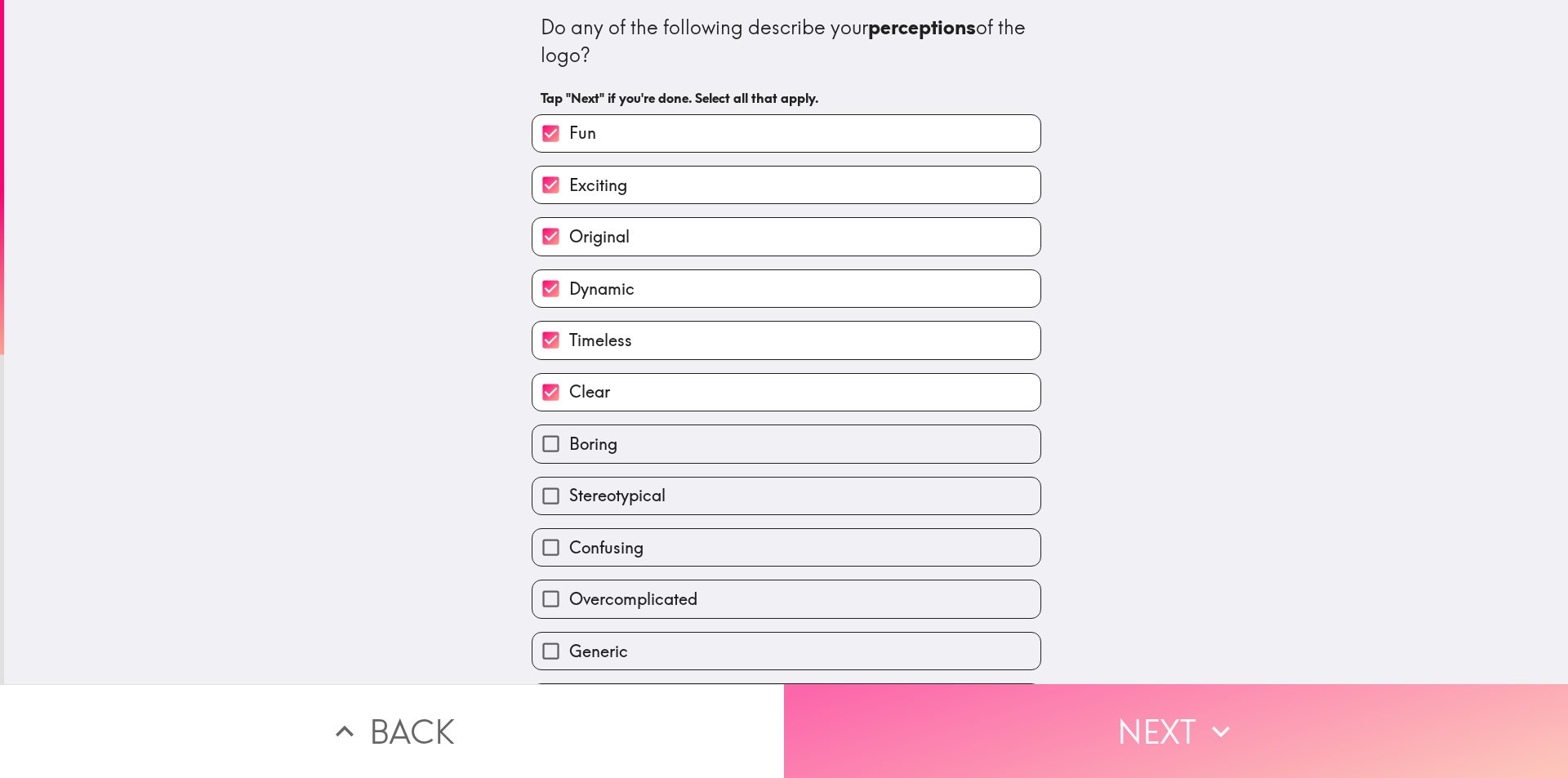
click at [953, 726] on button "Next" at bounding box center [1176, 731] width 784 height 94
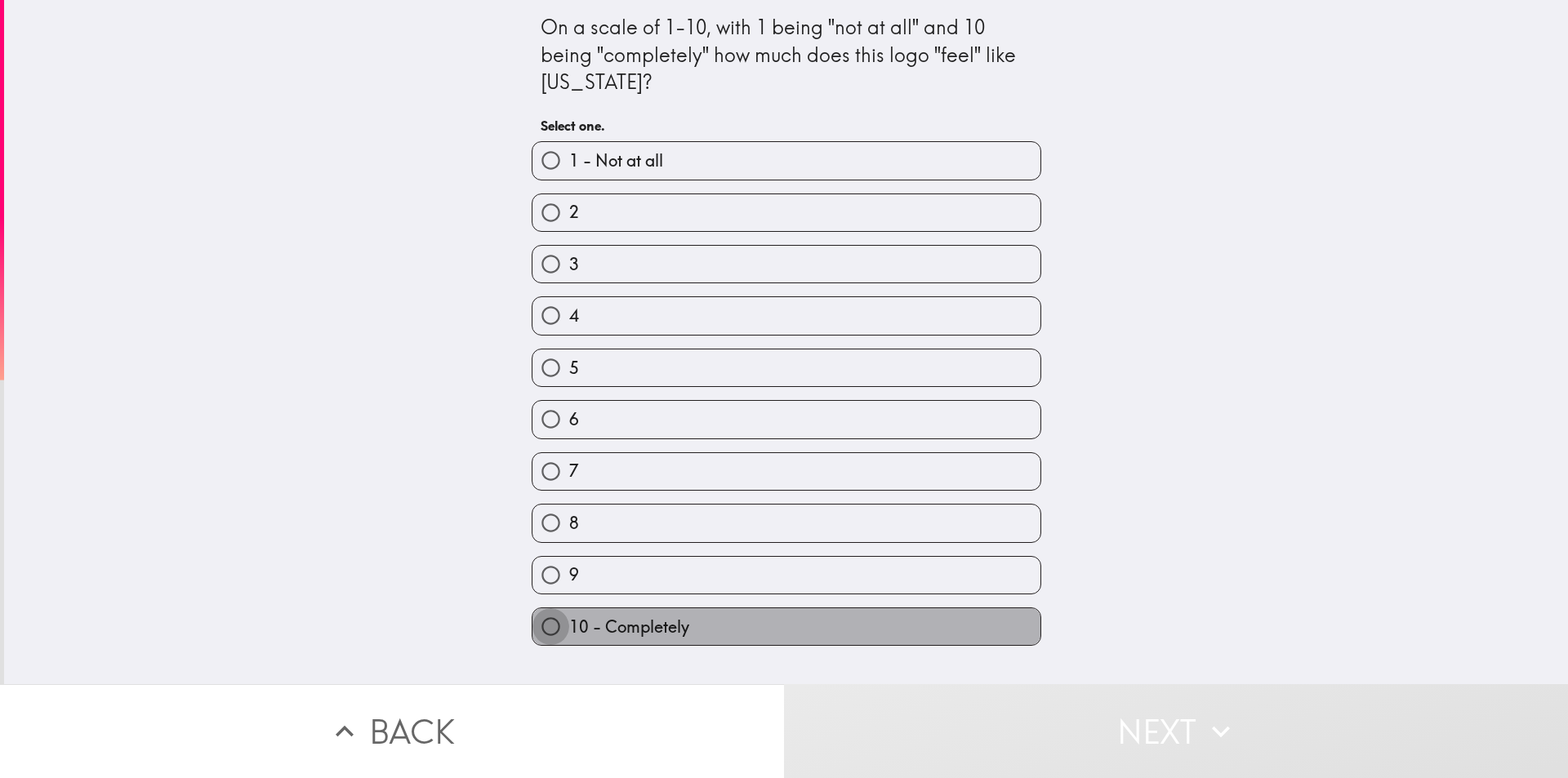
click at [540, 632] on input "10 - Completely" at bounding box center [551, 627] width 36 height 36
radio input "true"
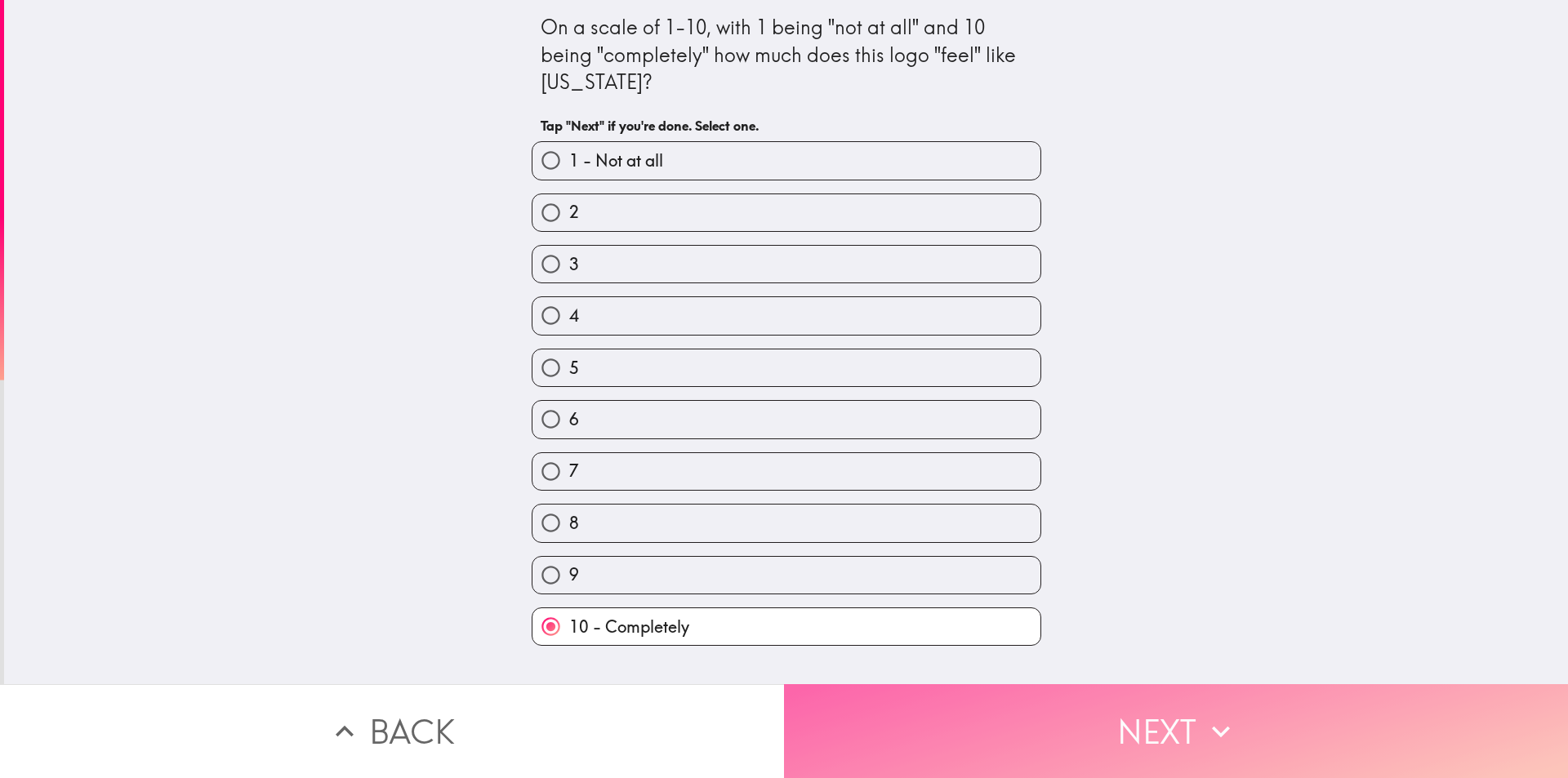
click at [911, 739] on button "Next" at bounding box center [1176, 731] width 784 height 94
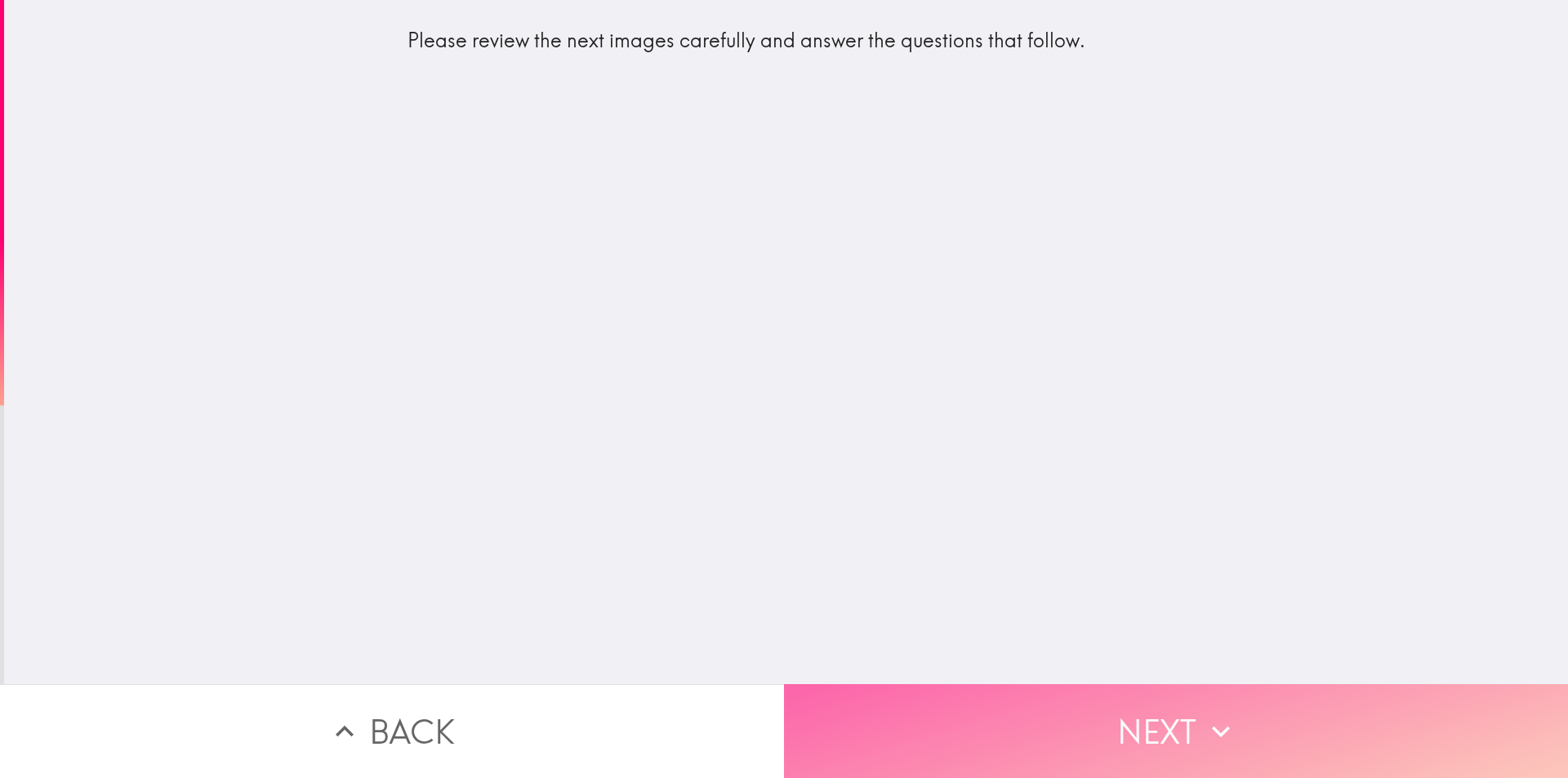
click at [911, 736] on button "Next" at bounding box center [1176, 731] width 784 height 94
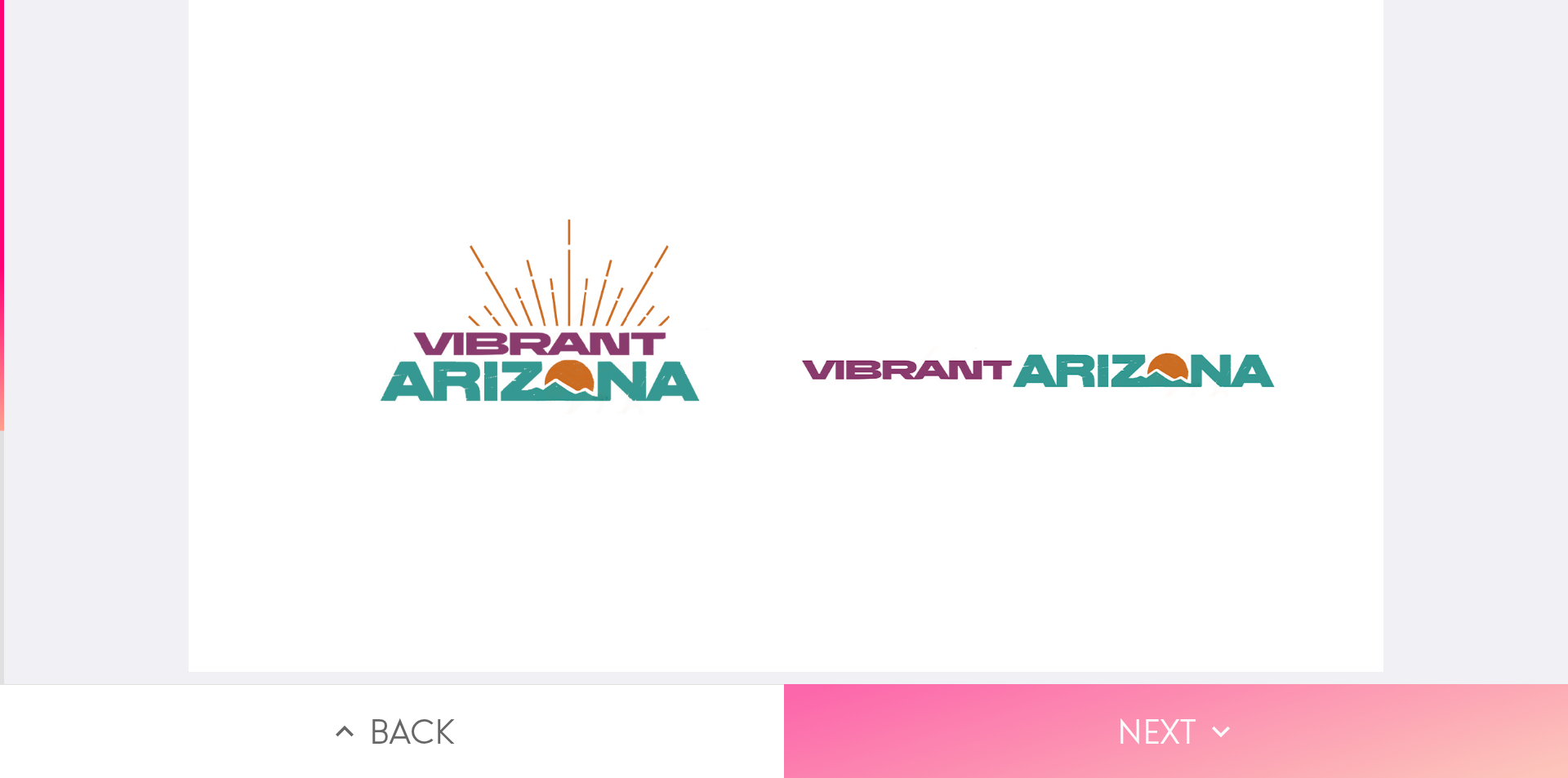
click at [866, 721] on button "Next" at bounding box center [1176, 731] width 784 height 94
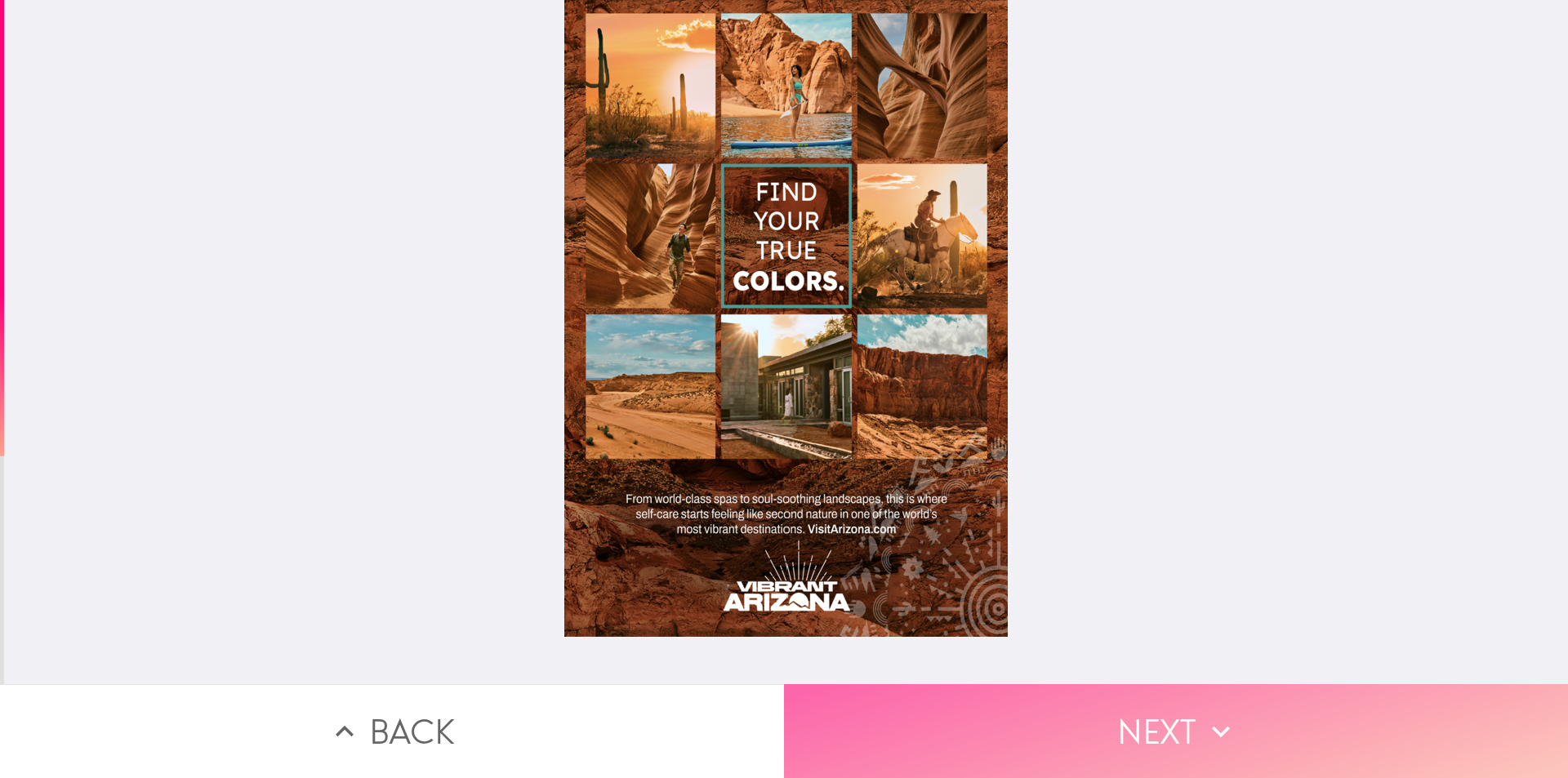
click at [1026, 705] on button "Next" at bounding box center [1176, 731] width 784 height 94
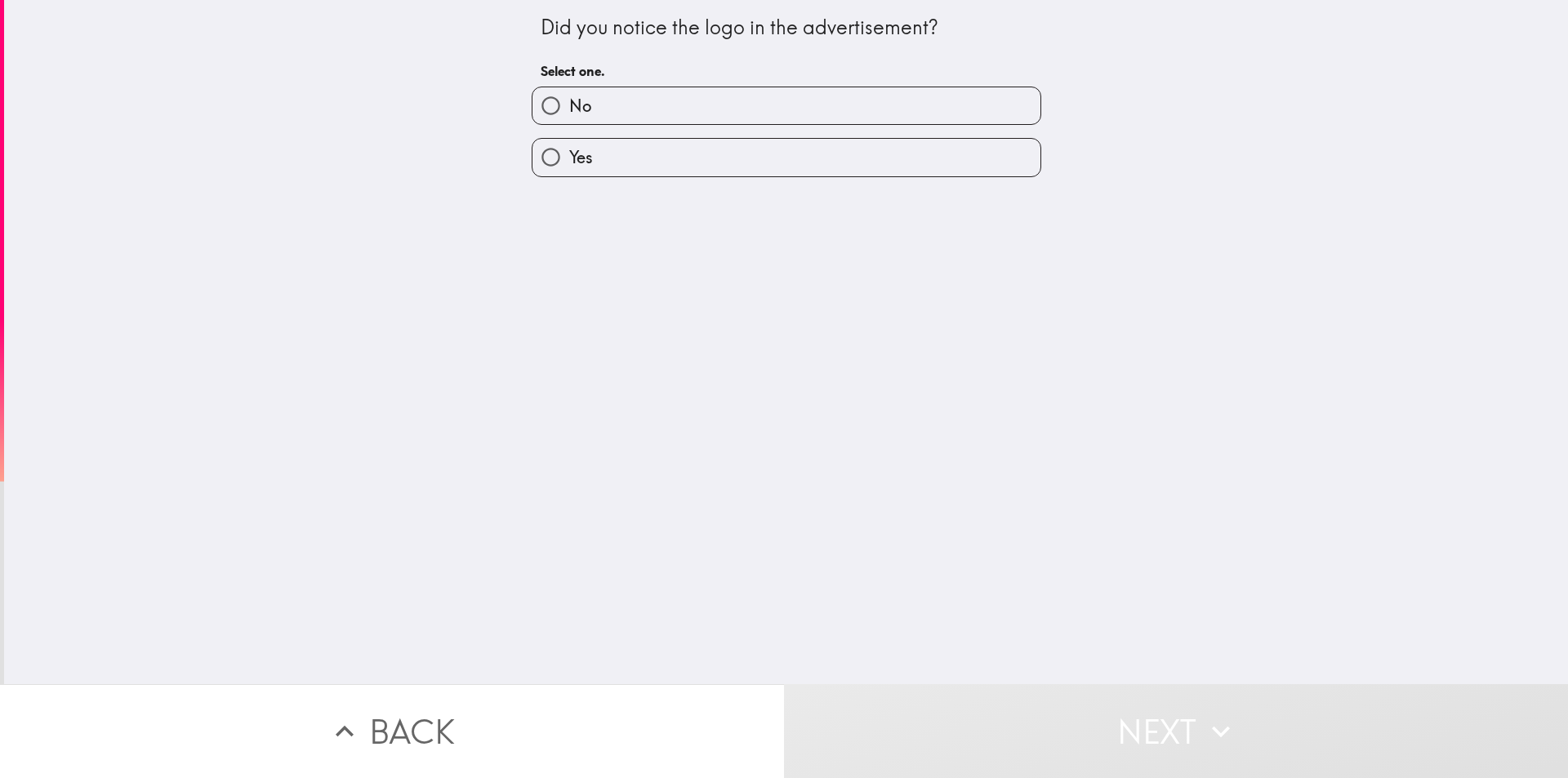
click at [545, 156] on input "Yes" at bounding box center [551, 157] width 36 height 36
radio input "true"
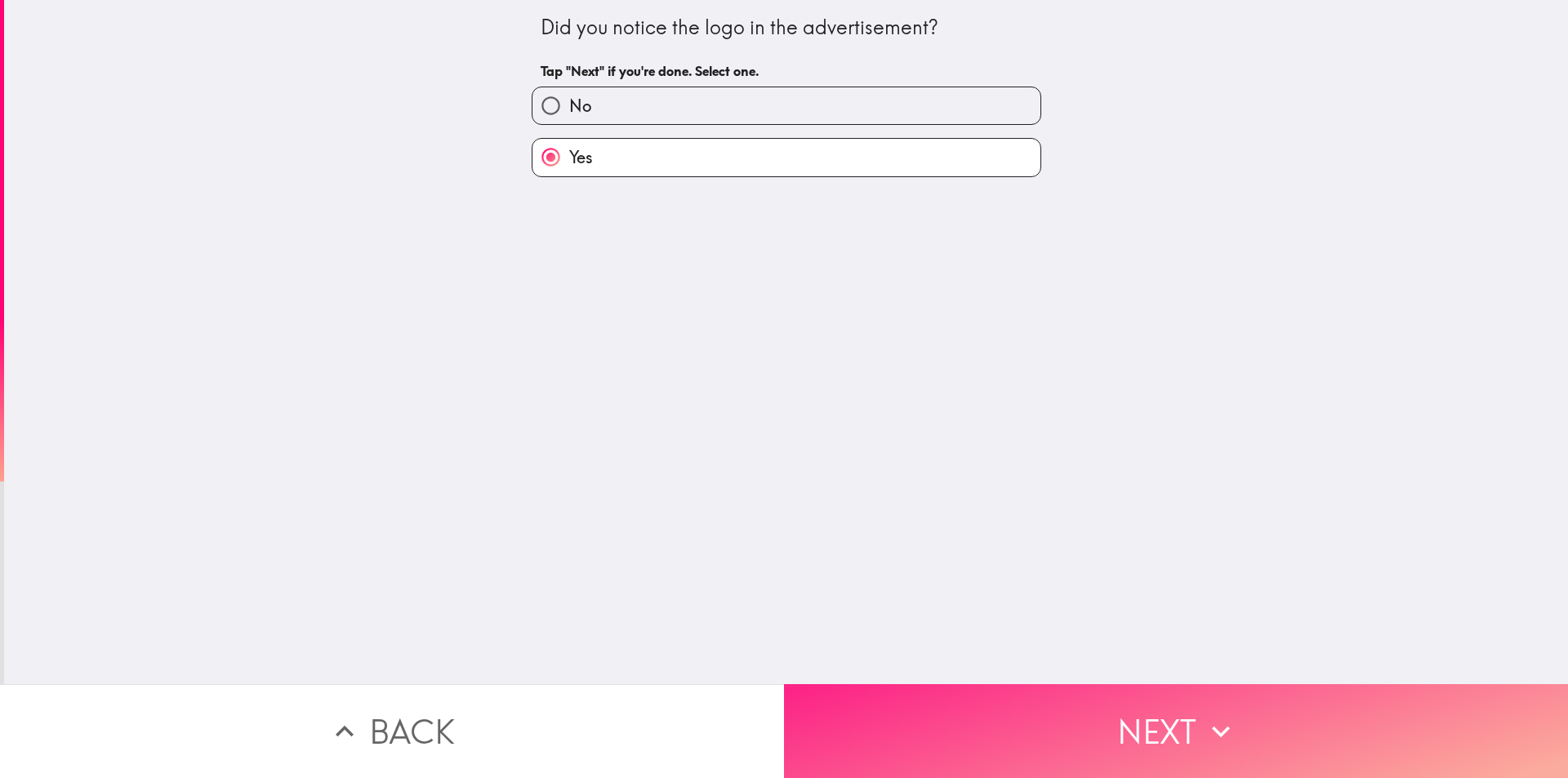
click at [931, 684] on button "Next" at bounding box center [1176, 731] width 784 height 94
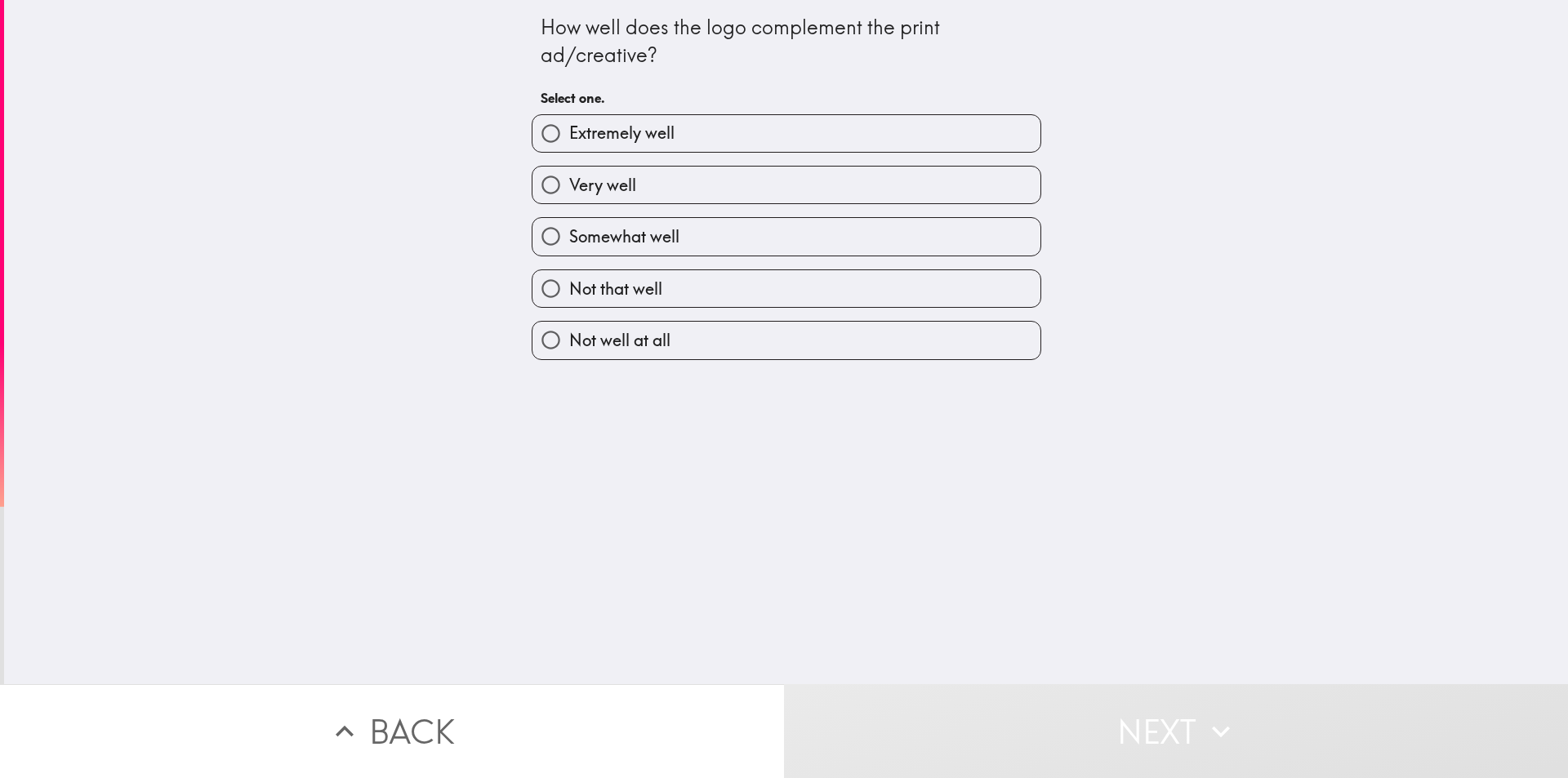
click at [537, 138] on input "Extremely well" at bounding box center [551, 133] width 36 height 36
radio input "true"
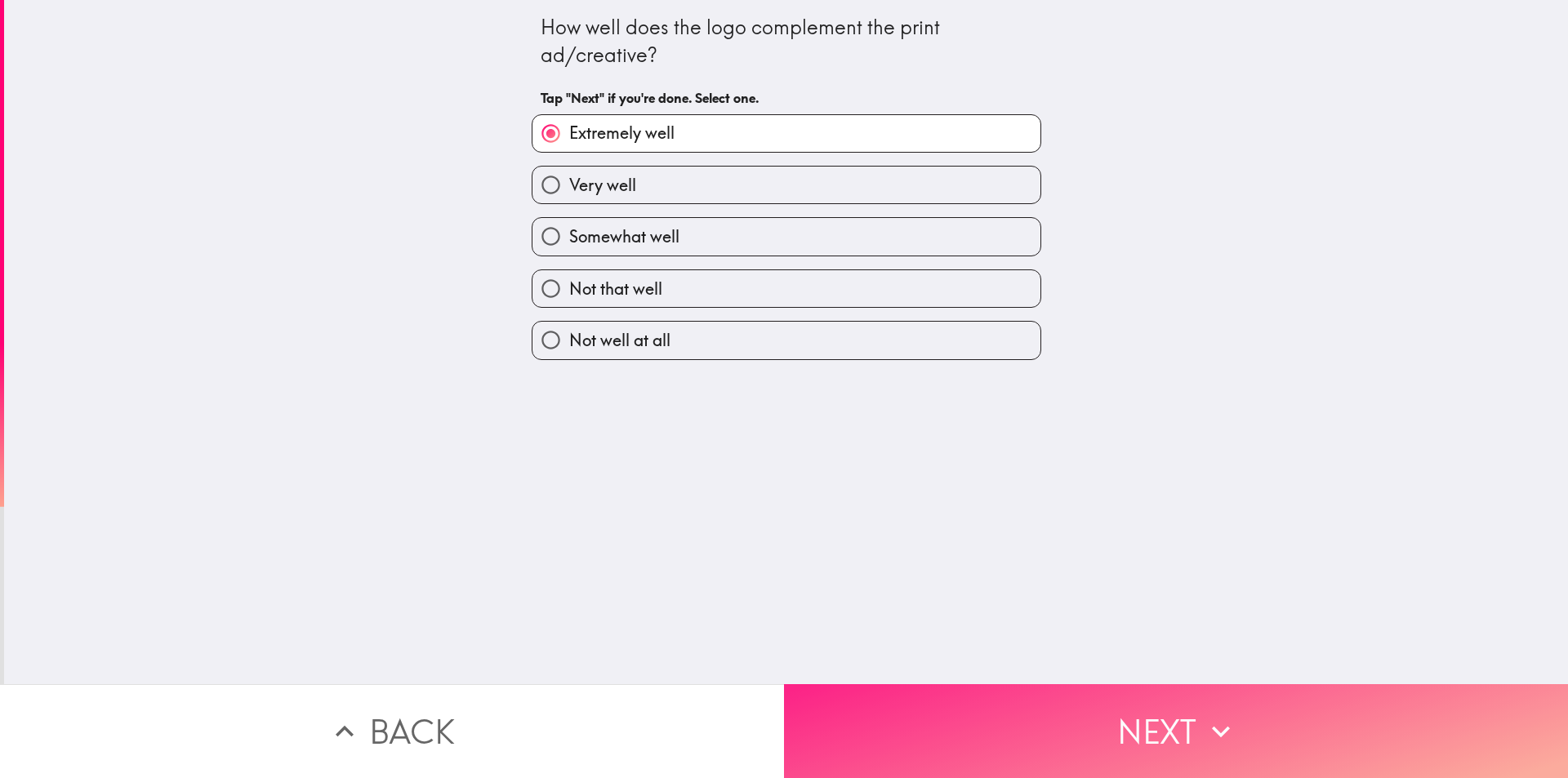
click at [915, 710] on button "Next" at bounding box center [1176, 731] width 784 height 94
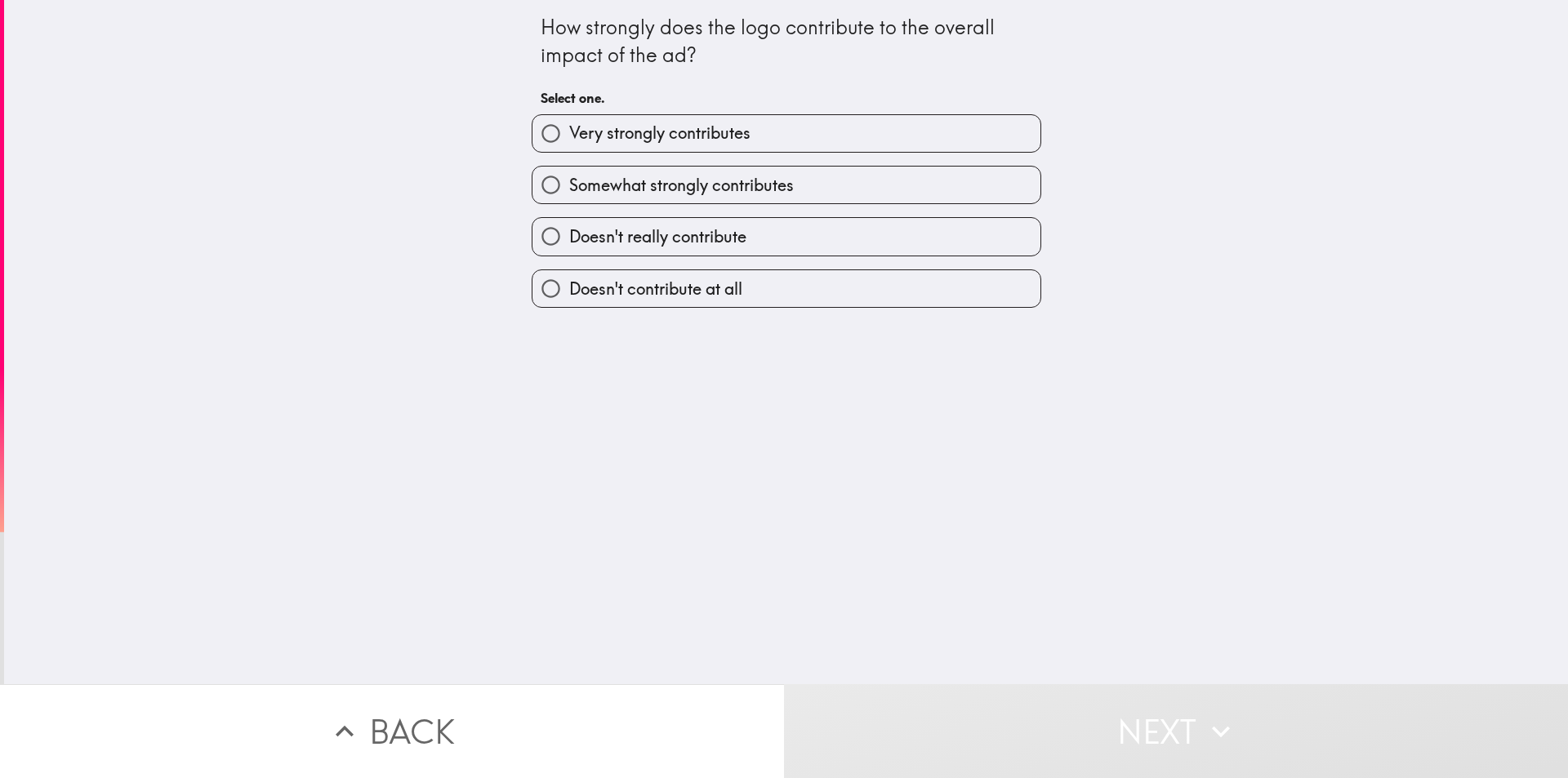
click at [541, 136] on input "Very strongly contributes" at bounding box center [551, 133] width 36 height 36
radio input "true"
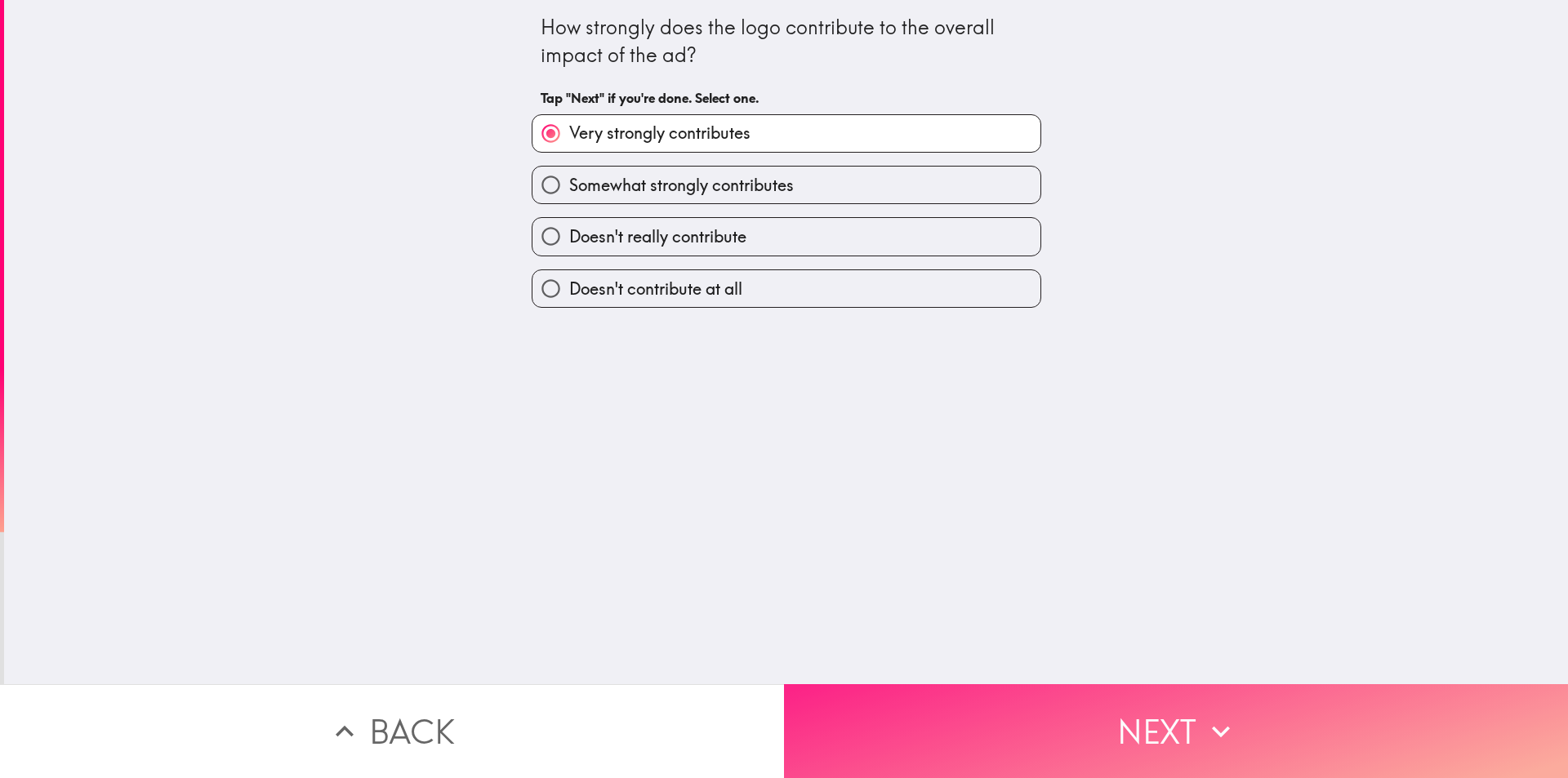
click at [1018, 713] on button "Next" at bounding box center [1176, 731] width 784 height 94
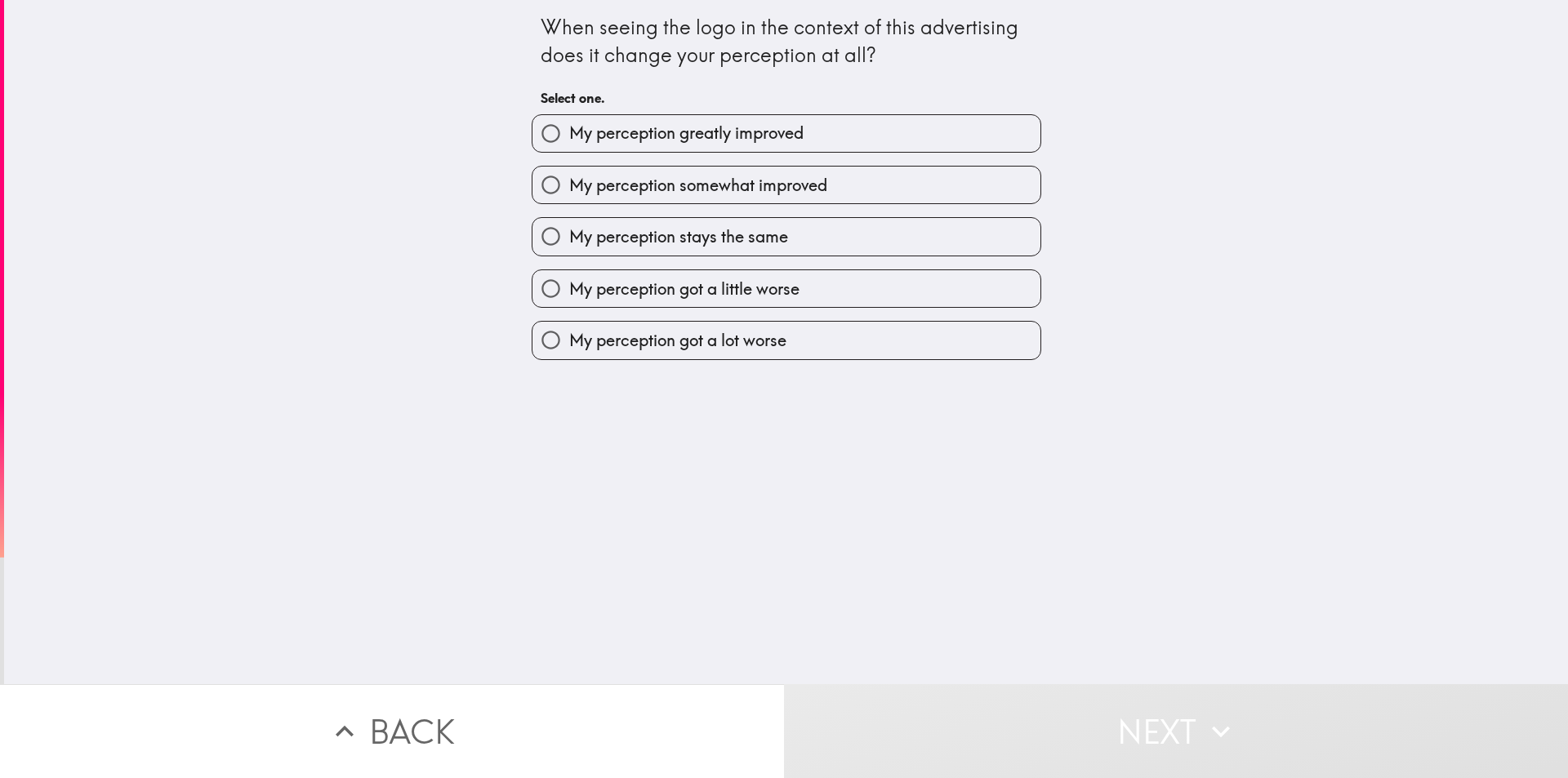
click at [534, 186] on input "My perception somewhat improved" at bounding box center [551, 185] width 36 height 36
radio input "true"
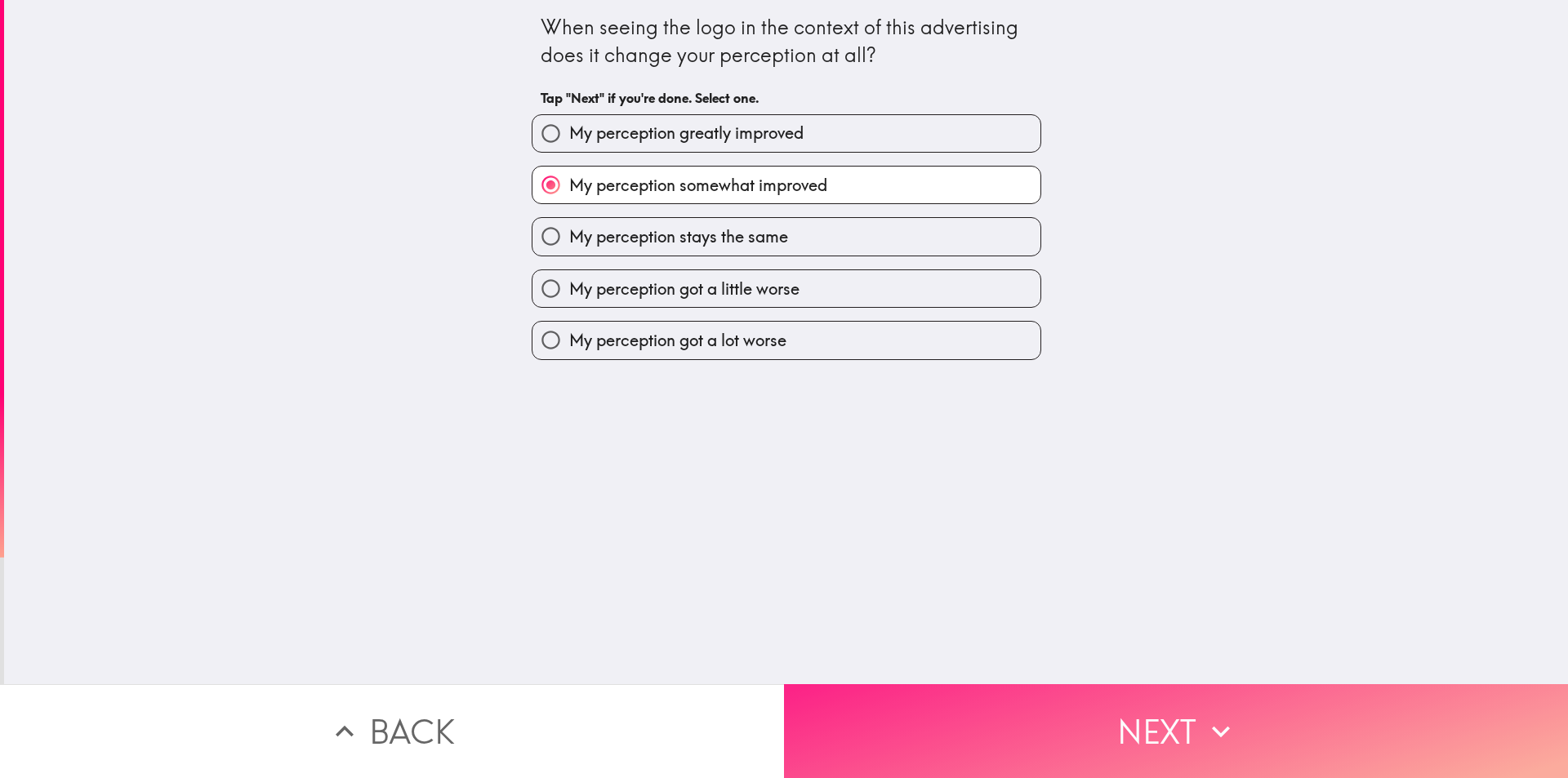
click at [969, 754] on button "Next" at bounding box center [1176, 731] width 784 height 94
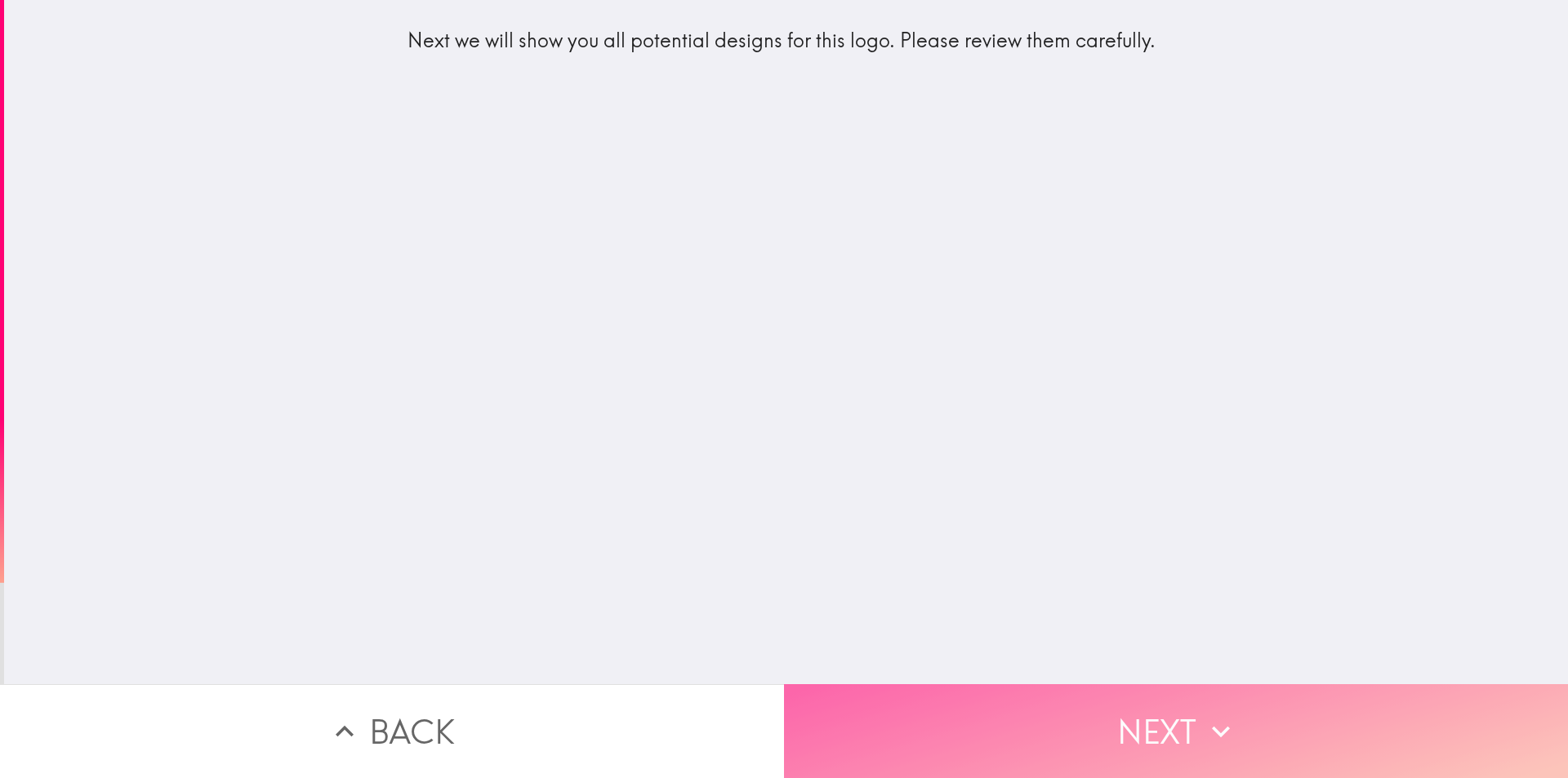
click at [969, 754] on button "Next" at bounding box center [1176, 731] width 784 height 94
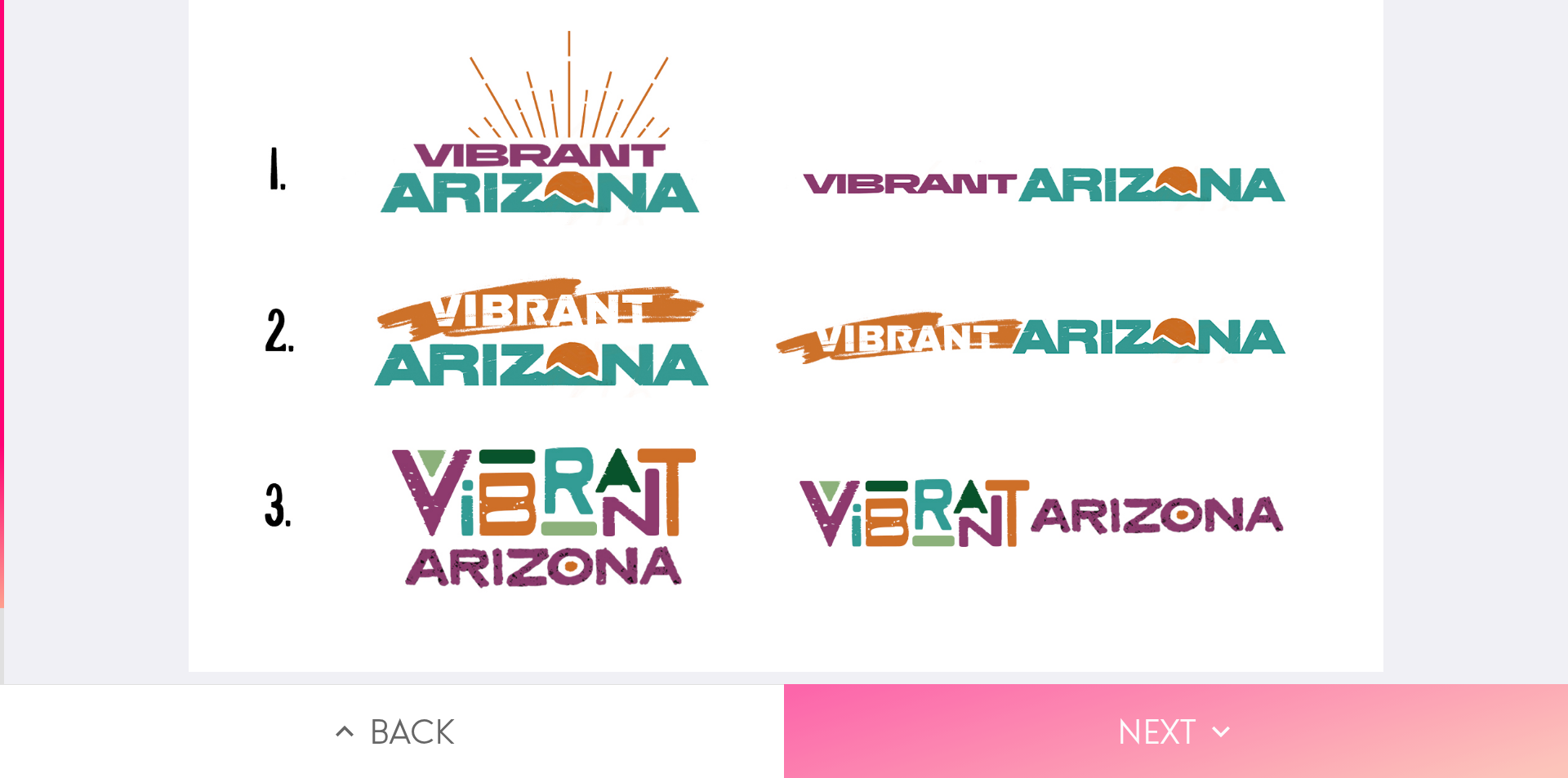
click at [968, 738] on button "Next" at bounding box center [1176, 731] width 784 height 94
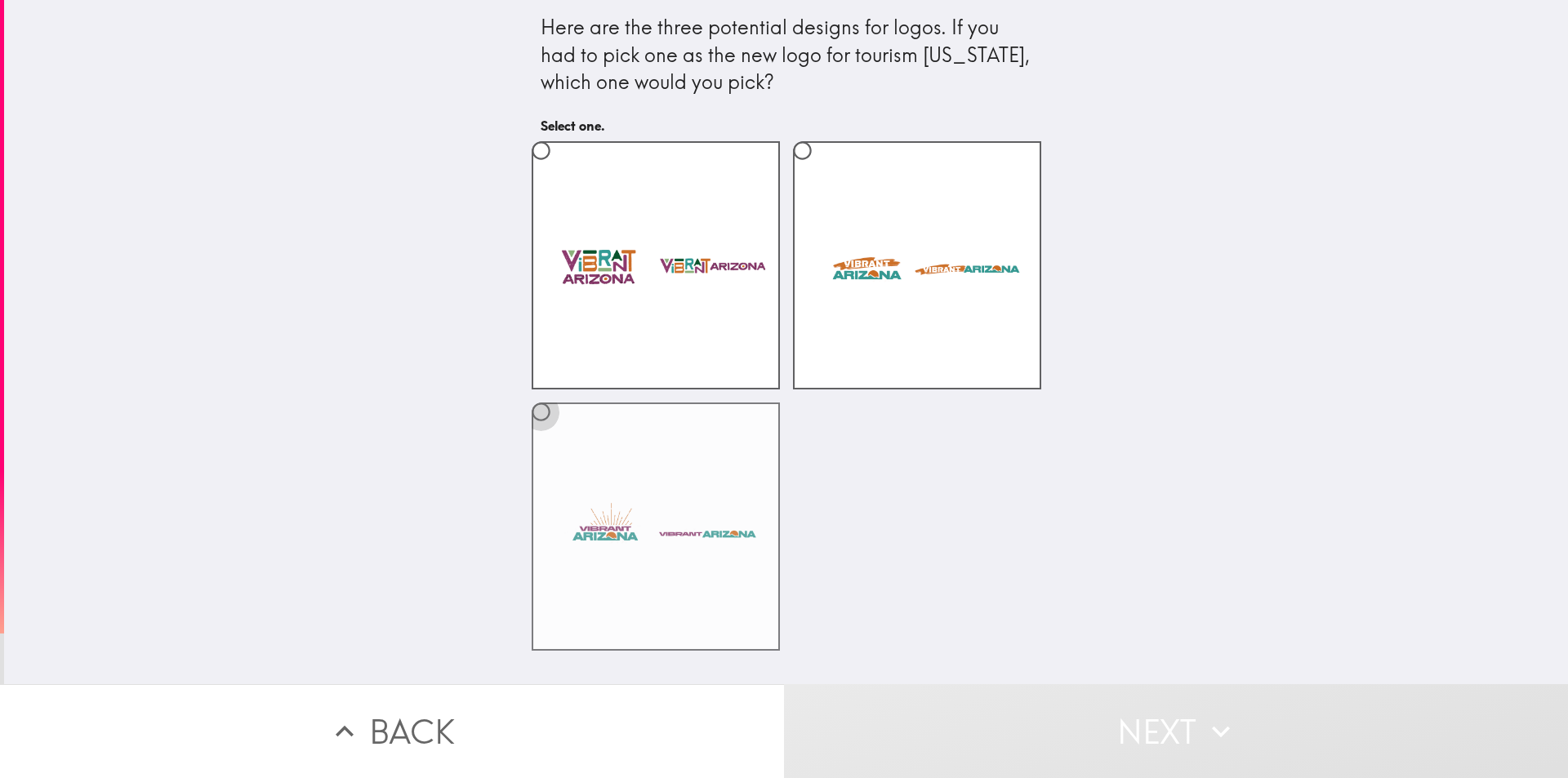
click at [531, 413] on input "radio" at bounding box center [541, 411] width 36 height 36
radio input "true"
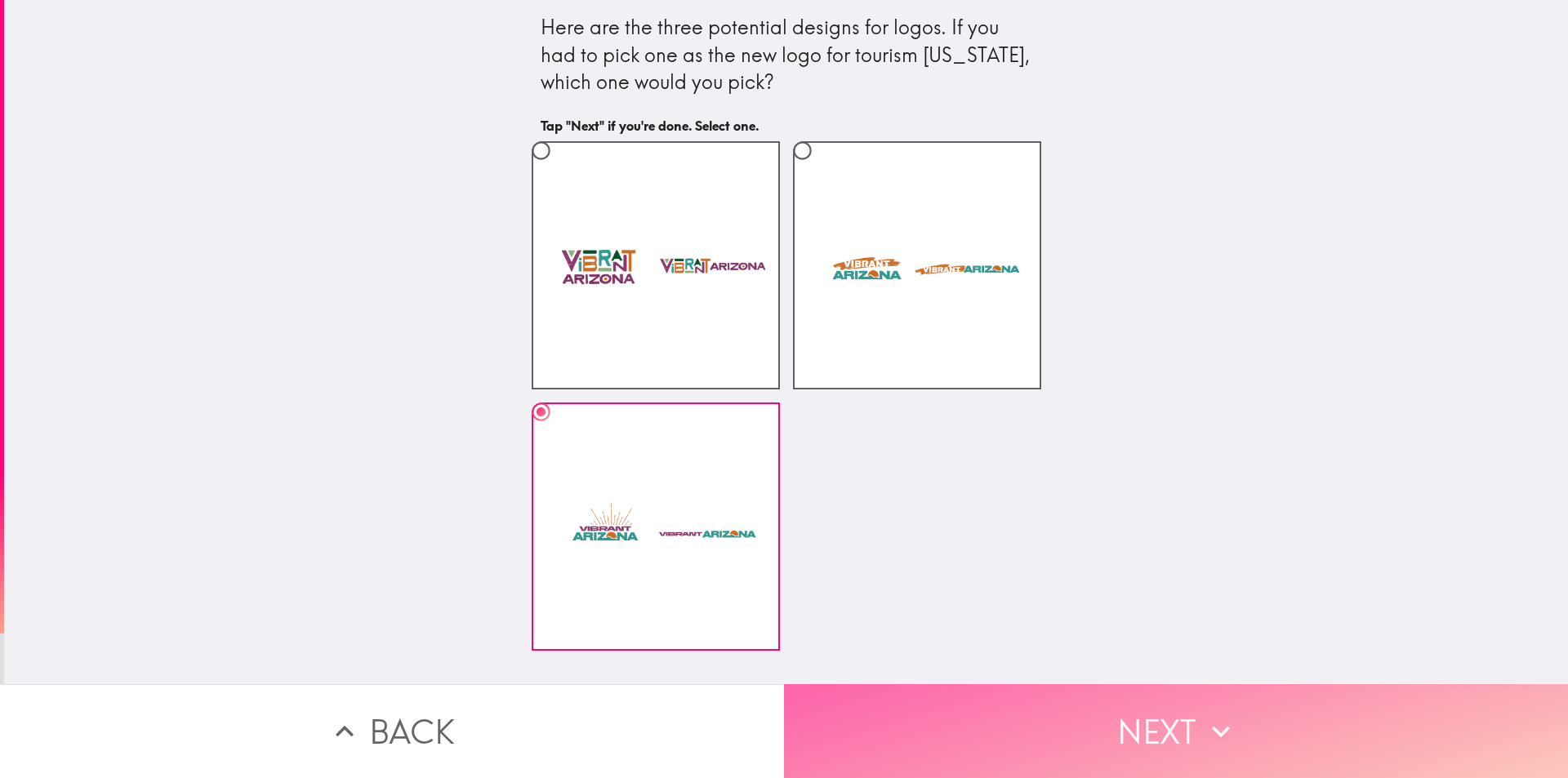
click at [1020, 741] on button "Next" at bounding box center [1176, 731] width 784 height 94
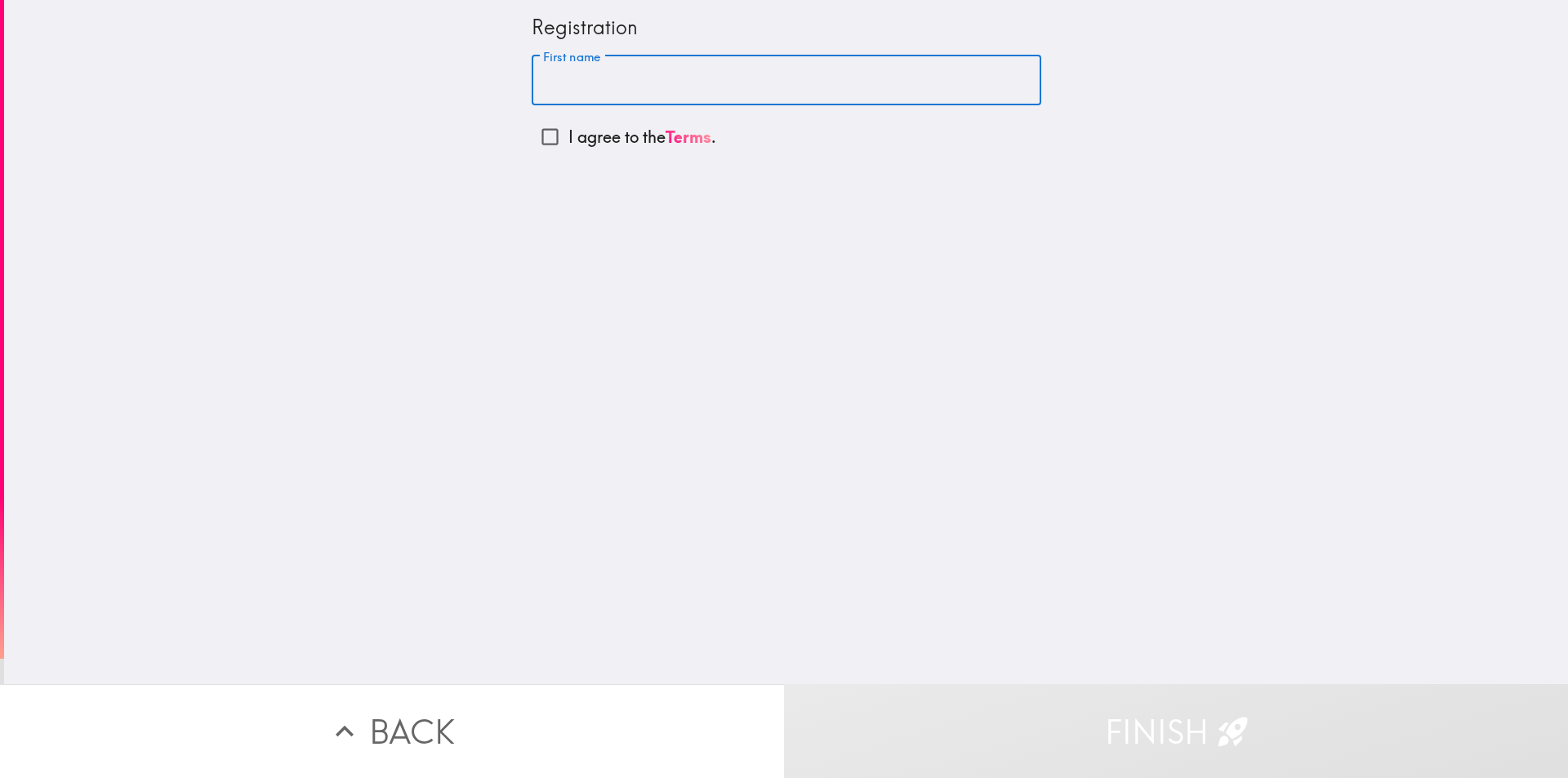
click at [725, 97] on input "First name" at bounding box center [786, 80] width 510 height 50
type input "Lauren"
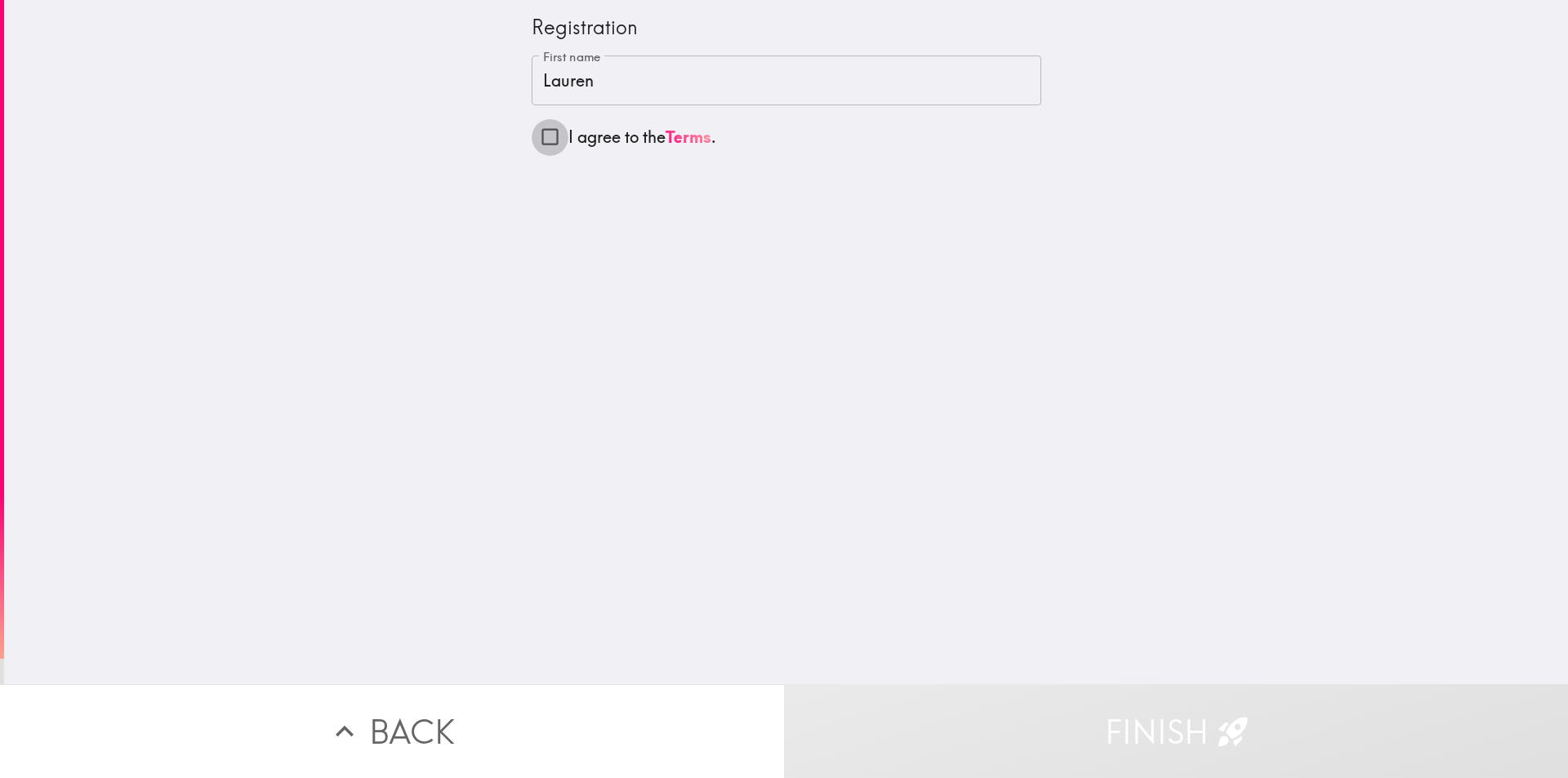
click at [544, 137] on input "I agree to the Terms ." at bounding box center [550, 137] width 36 height 36
checkbox input "true"
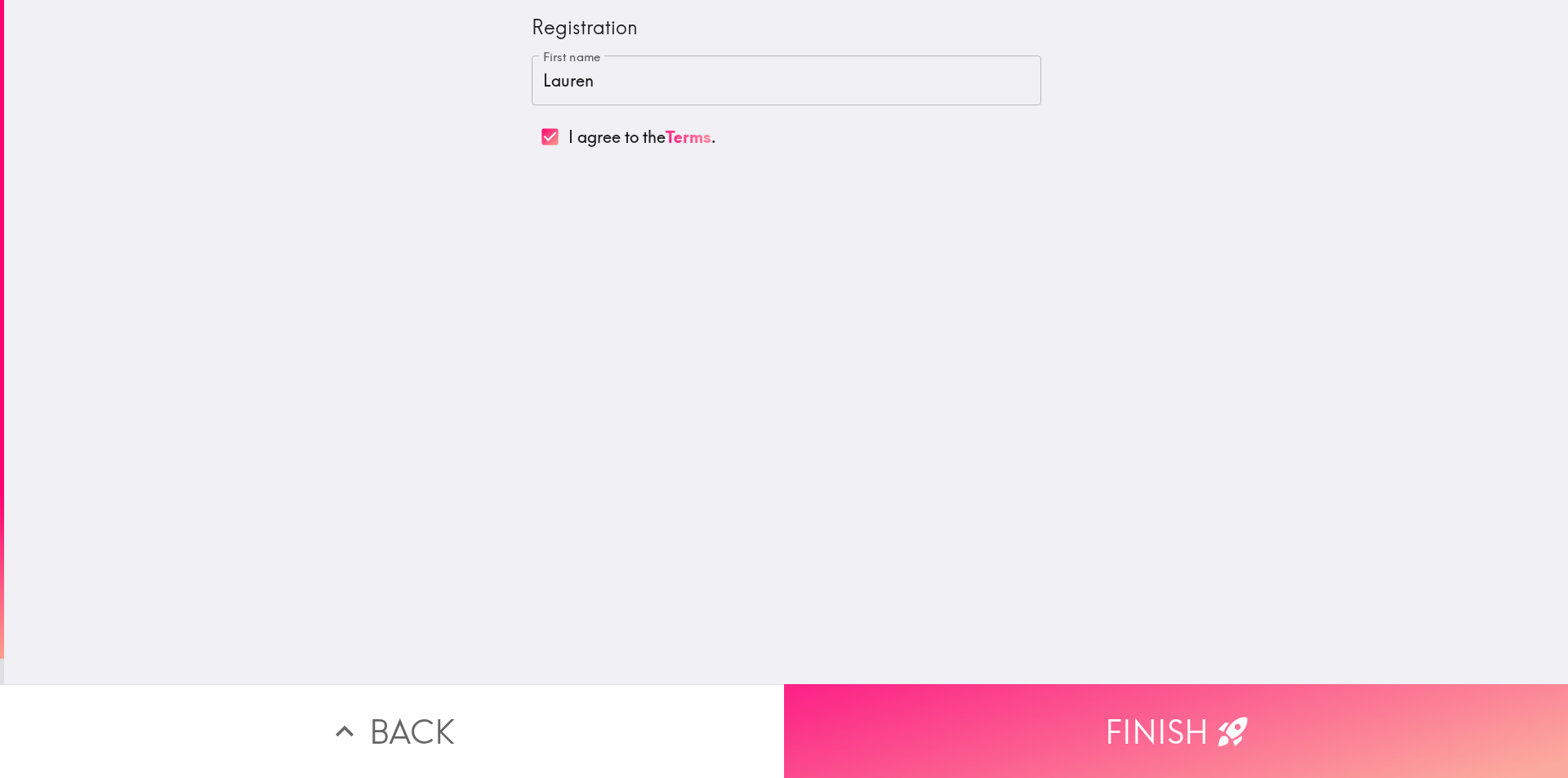
click at [1249, 737] on button "Finish" at bounding box center [1176, 731] width 784 height 94
